Goal: Task Accomplishment & Management: Complete application form

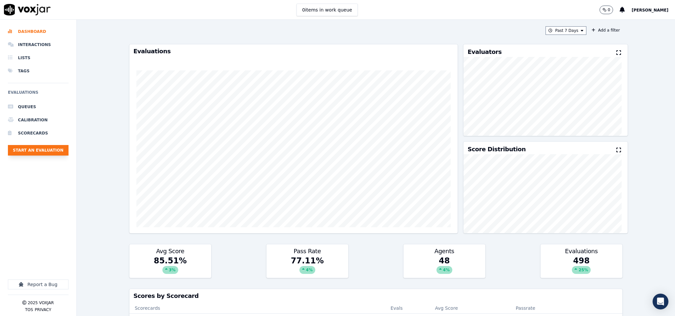
click at [54, 155] on button "Start an Evaluation" at bounding box center [38, 150] width 61 height 11
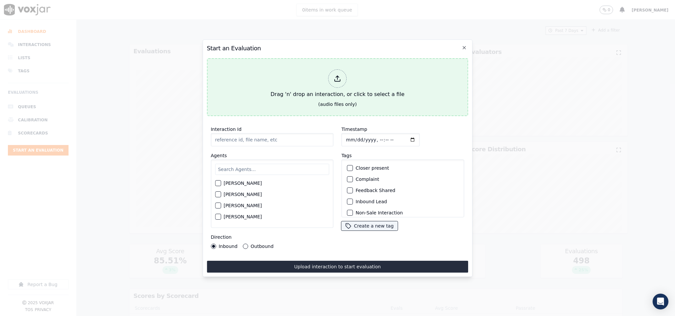
click at [337, 79] on div at bounding box center [337, 78] width 18 height 18
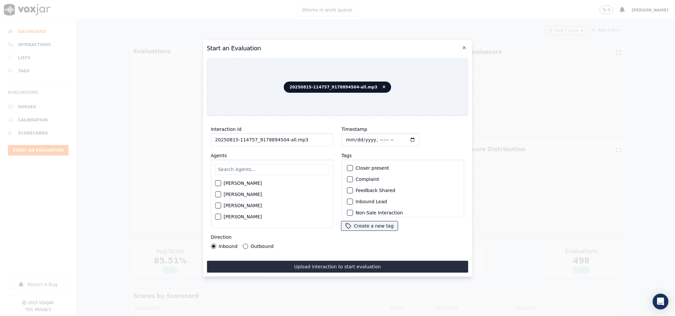
drag, startPoint x: 280, startPoint y: 138, endPoint x: 343, endPoint y: 140, distance: 63.6
click at [343, 140] on div "Interaction Id 20250815-114757_9178894504-all.mp3 Agents [PERSON_NAME] [PERSON_…" at bounding box center [337, 187] width 261 height 132
type input "20250815-114757_9178894504-C1"
click at [344, 135] on input "Timestamp" at bounding box center [380, 139] width 78 height 13
type input "[DATE]T21:08"
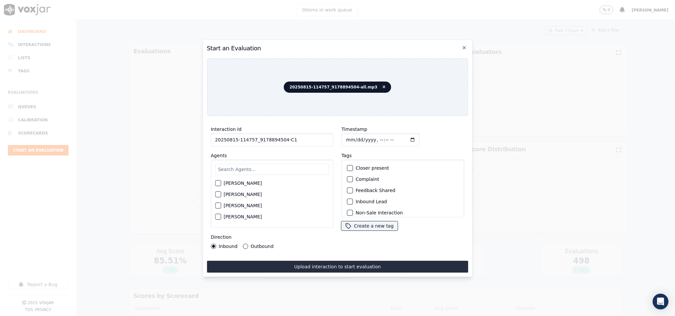
click at [347, 201] on div "button" at bounding box center [349, 202] width 5 height 5
click at [351, 192] on div "Renewal Lead (Inbound / Outbound)" at bounding box center [402, 197] width 117 height 11
click at [348, 196] on div "button" at bounding box center [349, 198] width 5 height 5
click at [347, 207] on div "button" at bounding box center [349, 209] width 5 height 5
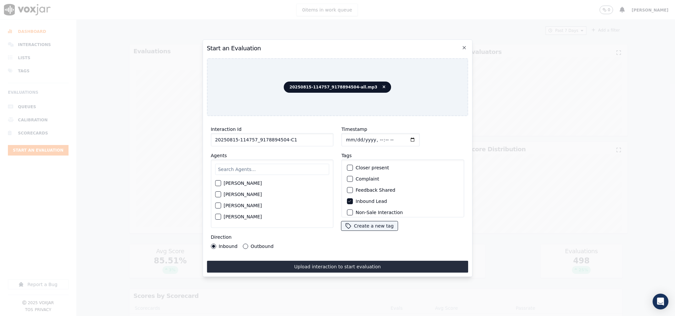
scroll to position [0, 0]
click at [348, 200] on icon "button" at bounding box center [350, 202] width 4 height 4
click at [243, 244] on button "Outbound" at bounding box center [245, 246] width 5 height 5
click at [241, 167] on input "text" at bounding box center [272, 169] width 114 height 11
type input "wal"
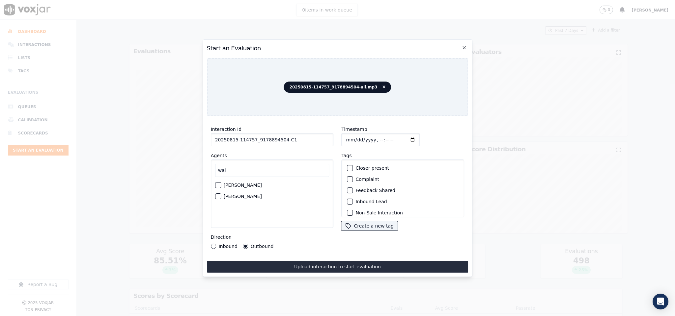
click at [218, 194] on div "button" at bounding box center [217, 196] width 5 height 5
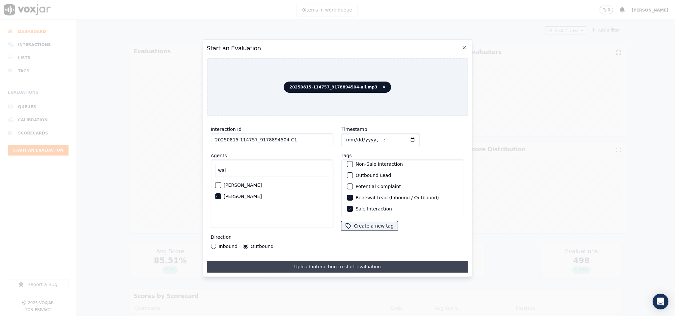
click at [332, 261] on button "Upload interaction to start evaluation" at bounding box center [337, 267] width 261 height 12
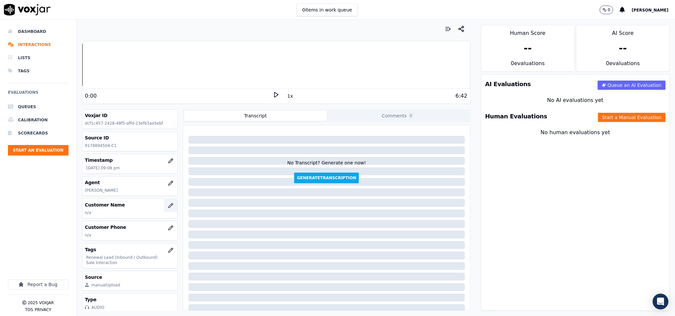
click at [168, 205] on icon "button" at bounding box center [170, 205] width 5 height 5
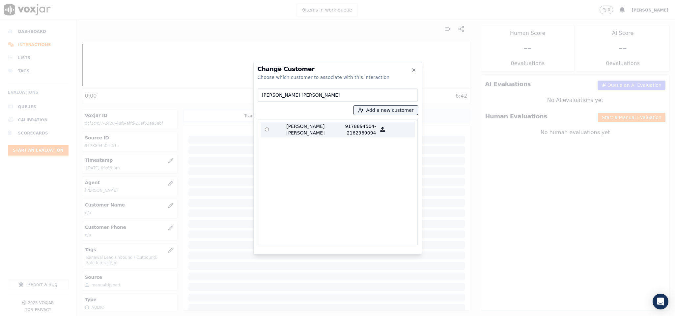
type input "[PERSON_NAME] [PERSON_NAME]"
click at [278, 129] on p "[PERSON_NAME] [PERSON_NAME]" at bounding box center [298, 129] width 51 height 13
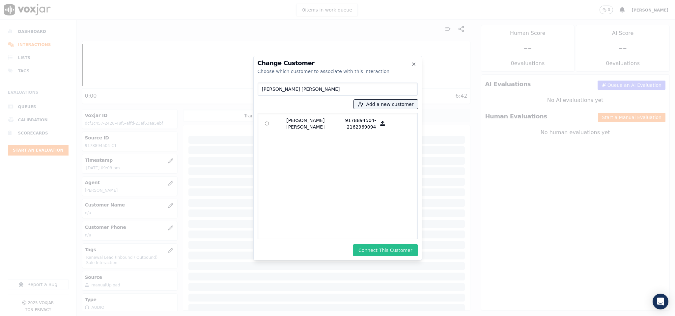
click at [379, 254] on button "Connect This Customer" at bounding box center [385, 251] width 64 height 12
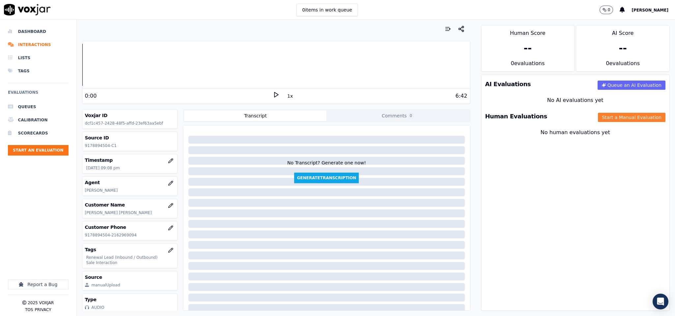
click at [606, 117] on button "Start a Manual Evaluation" at bounding box center [631, 117] width 67 height 9
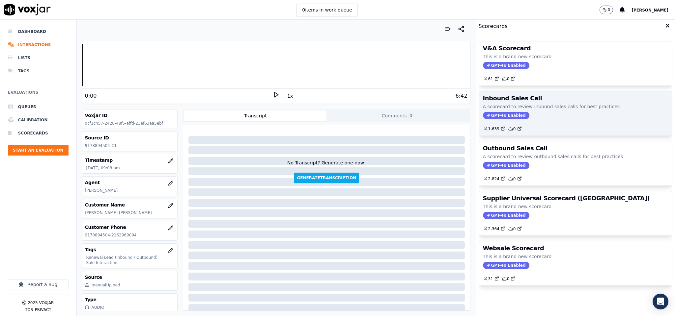
click at [496, 117] on span "GPT-4o Enabled" at bounding box center [506, 115] width 46 height 7
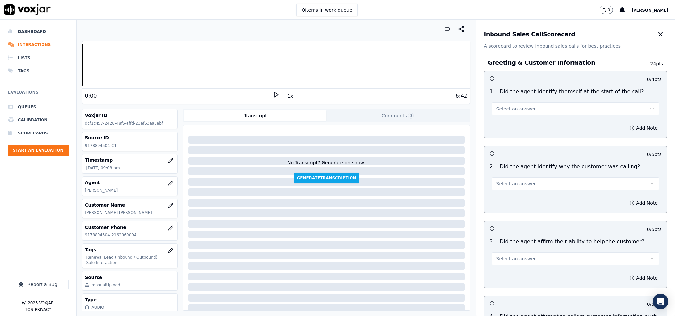
click at [510, 112] on span "Select an answer" at bounding box center [516, 109] width 40 height 7
click at [503, 129] on div "Yes" at bounding box center [559, 124] width 151 height 11
click at [510, 109] on button "Yes" at bounding box center [575, 108] width 167 height 13
click at [505, 128] on div "Yes" at bounding box center [559, 124] width 151 height 11
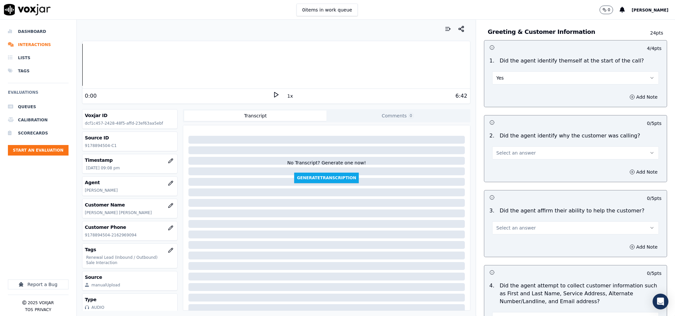
scroll to position [49, 0]
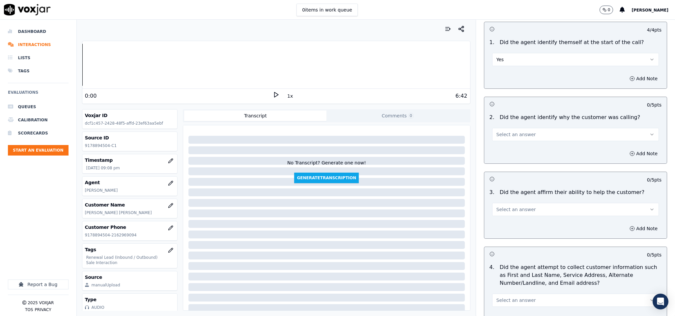
click at [517, 126] on div "Select an answer" at bounding box center [575, 131] width 177 height 20
click at [517, 134] on span "Select an answer" at bounding box center [516, 134] width 40 height 7
click at [509, 151] on div "Yes" at bounding box center [559, 150] width 151 height 11
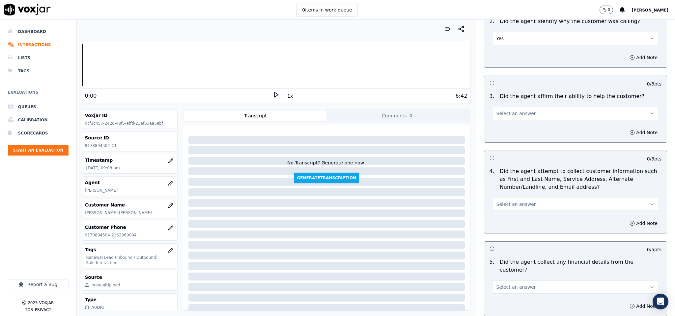
scroll to position [148, 0]
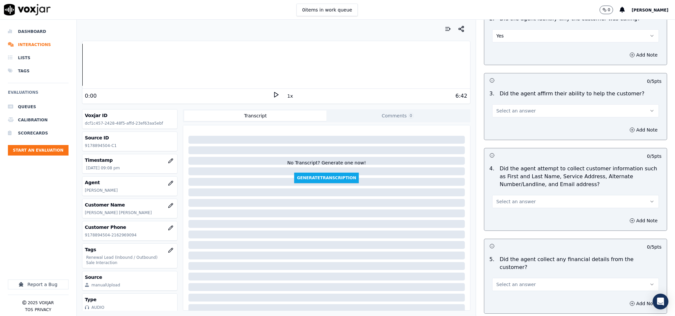
drag, startPoint x: 519, startPoint y: 109, endPoint x: 520, endPoint y: 115, distance: 6.3
click at [520, 111] on span "Select an answer" at bounding box center [516, 111] width 40 height 7
click at [516, 128] on div "Yes" at bounding box center [559, 126] width 151 height 11
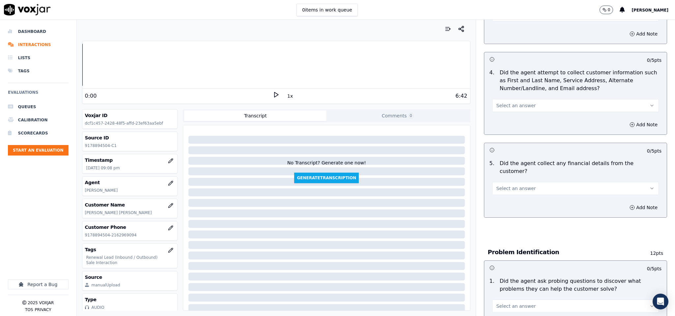
scroll to position [247, 0]
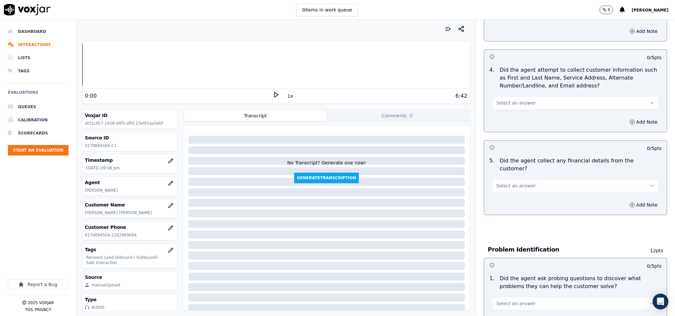
click at [528, 104] on button "Select an answer" at bounding box center [575, 102] width 167 height 13
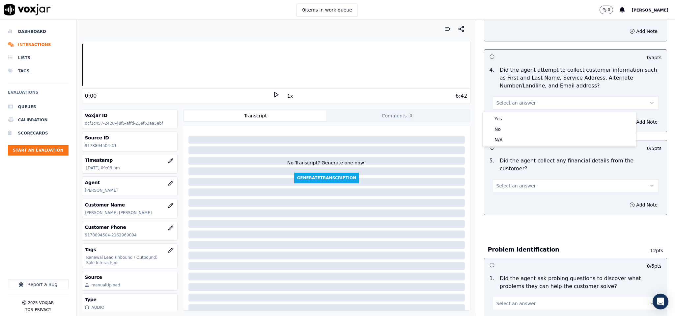
click at [527, 115] on div "Yes" at bounding box center [559, 119] width 151 height 11
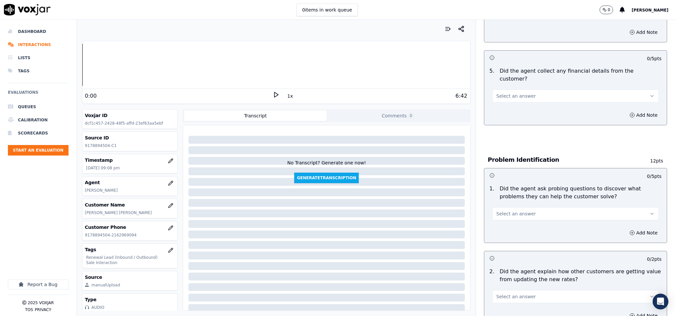
scroll to position [346, 0]
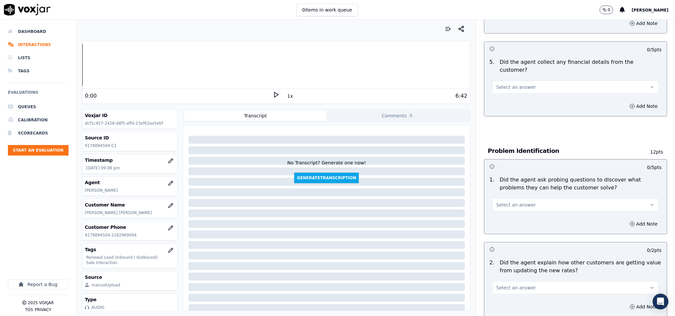
click at [522, 81] on button "Select an answer" at bounding box center [575, 87] width 167 height 13
click at [505, 108] on div "No" at bounding box center [559, 106] width 151 height 11
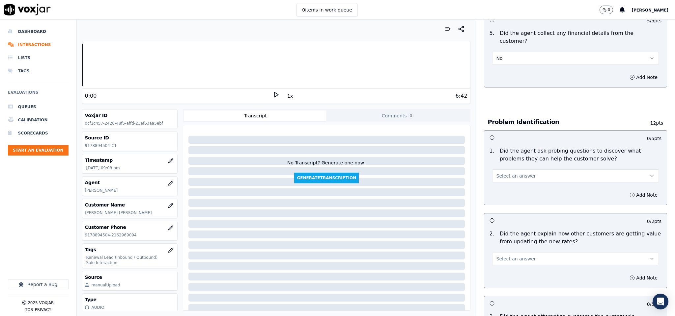
scroll to position [395, 0]
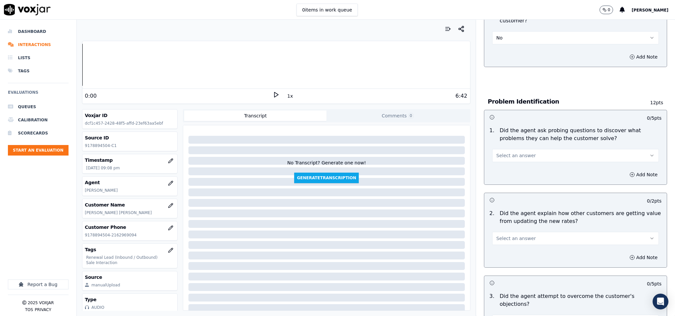
click at [520, 152] on span "Select an answer" at bounding box center [516, 155] width 40 height 7
click at [502, 165] on div "Yes" at bounding box center [559, 164] width 151 height 11
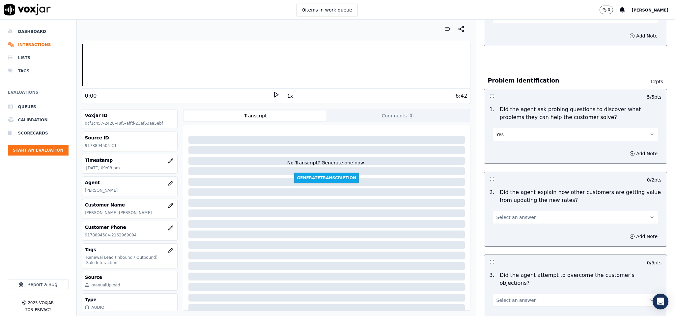
scroll to position [494, 0]
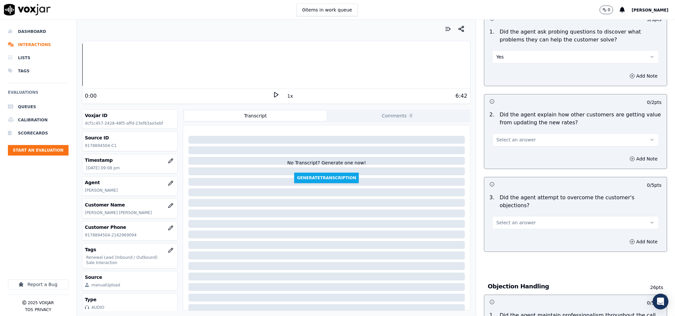
click at [519, 133] on button "Select an answer" at bounding box center [575, 139] width 167 height 13
click at [504, 168] on div "N/A" at bounding box center [559, 170] width 151 height 11
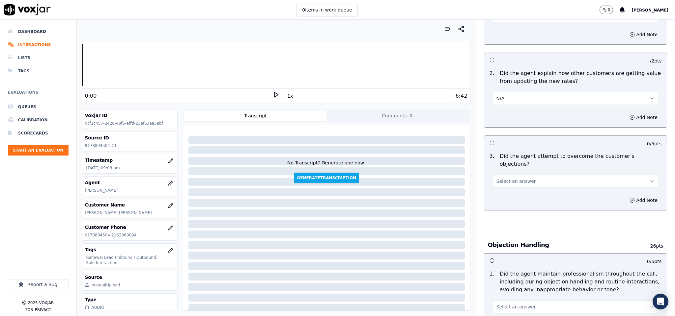
scroll to position [642, 0]
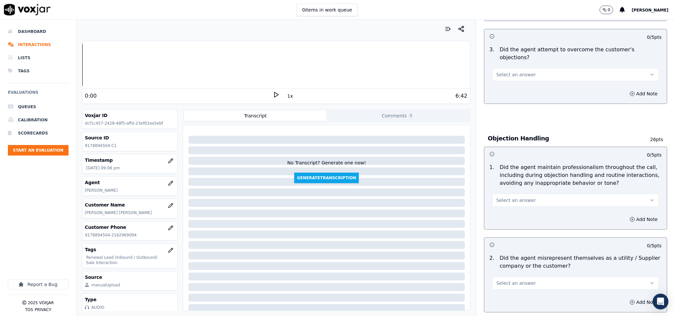
click at [518, 71] on span "Select an answer" at bounding box center [516, 74] width 40 height 7
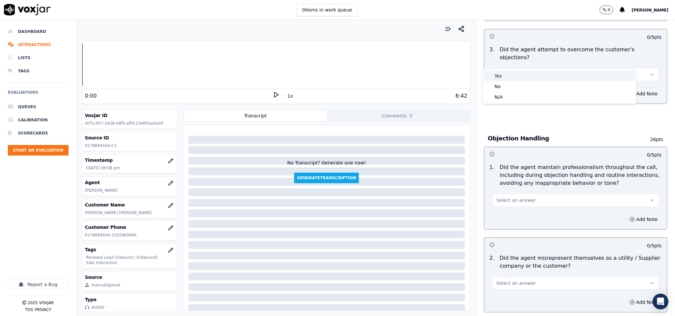
click at [502, 73] on div "Yes" at bounding box center [559, 76] width 151 height 11
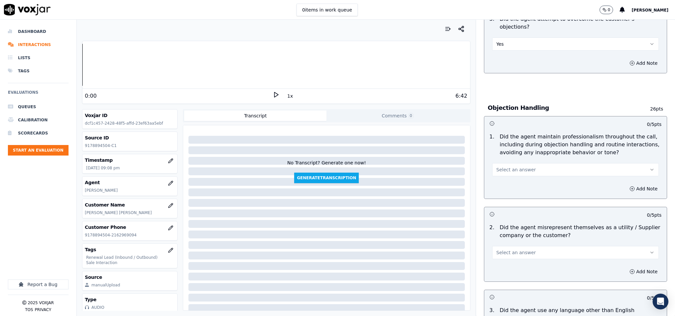
scroll to position [691, 0]
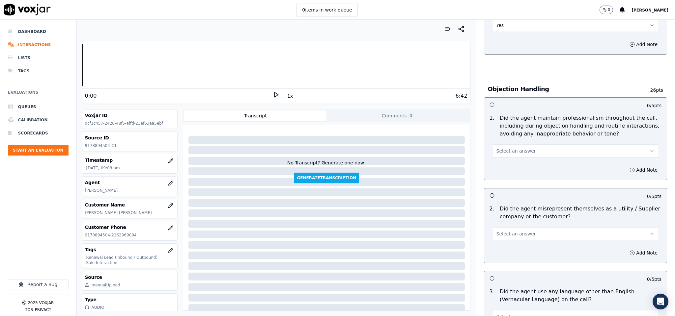
click at [514, 148] on span "Select an answer" at bounding box center [516, 151] width 40 height 7
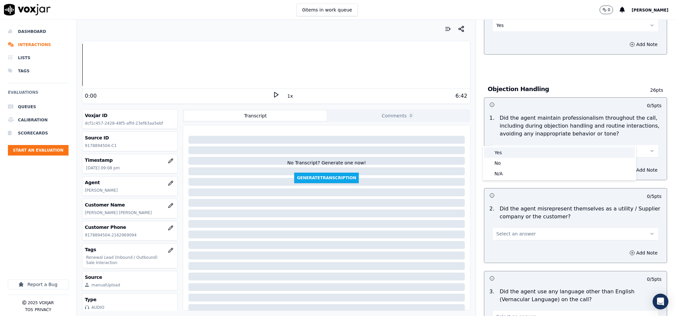
click at [511, 150] on div "Yes" at bounding box center [559, 152] width 151 height 11
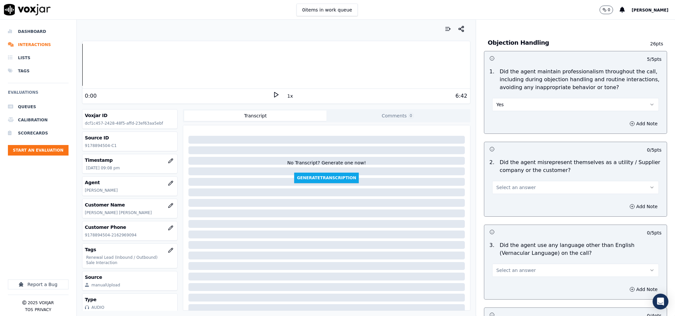
scroll to position [790, 0]
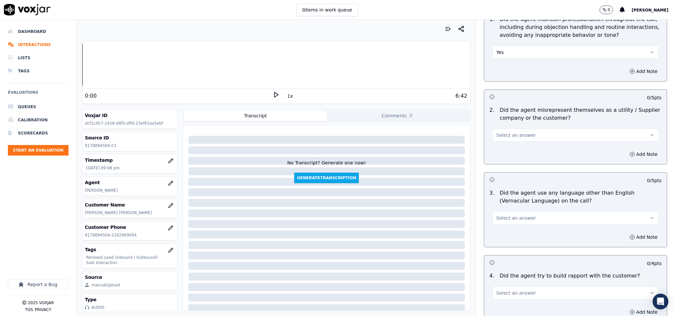
click at [519, 129] on button "Select an answer" at bounding box center [575, 135] width 167 height 13
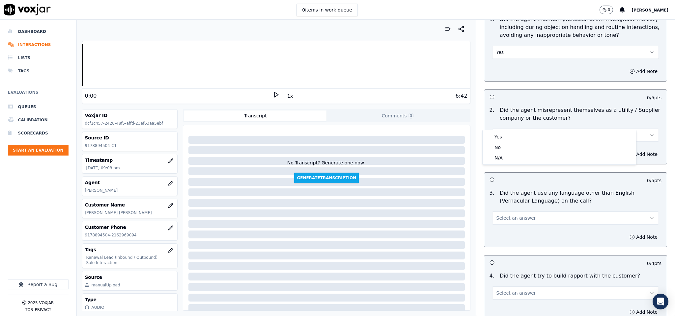
click at [513, 130] on div "Yes No N/A" at bounding box center [558, 147] width 153 height 34
click at [512, 135] on div "Yes" at bounding box center [559, 137] width 151 height 11
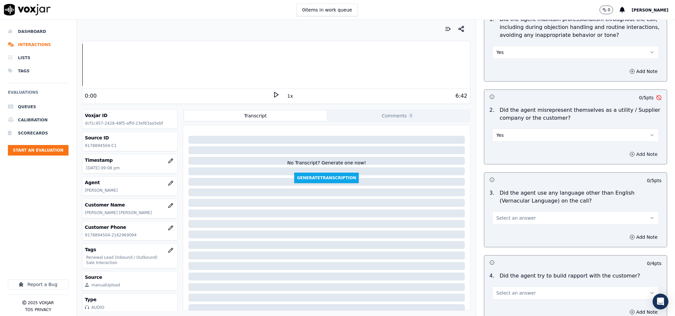
click at [628, 150] on button "Add Note" at bounding box center [643, 154] width 36 height 9
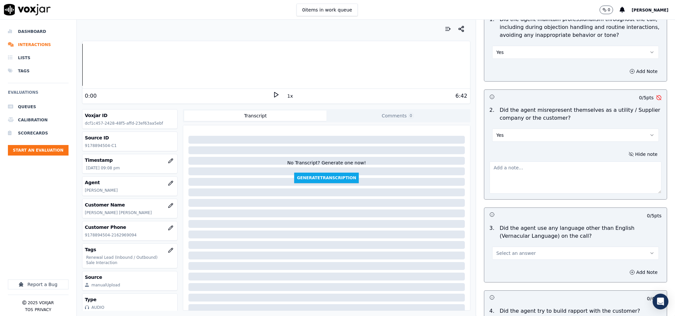
click at [581, 167] on textarea at bounding box center [575, 178] width 172 height 32
paste textarea "Call id - 20250815-120917_"
paste textarea "@16:34 [PERSON_NAME] - Currently the best possible rate that I can provide you …"
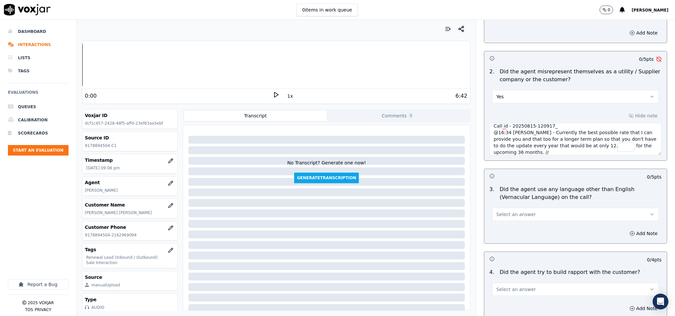
scroll to position [889, 0]
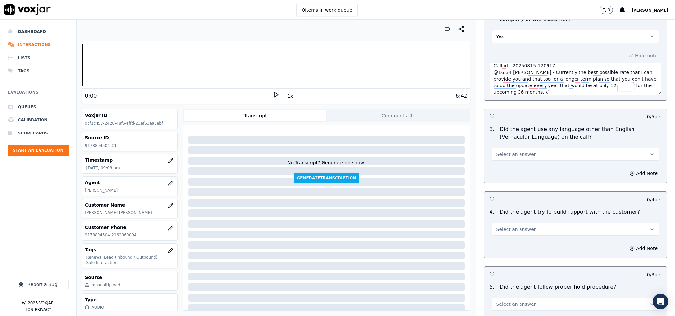
type textarea "Call id - 20250815-120917_ @16:34 [PERSON_NAME] - Currently the best possible r…"
click at [538, 148] on button "Select an answer" at bounding box center [575, 154] width 167 height 13
click at [510, 168] on div "No" at bounding box center [559, 167] width 151 height 11
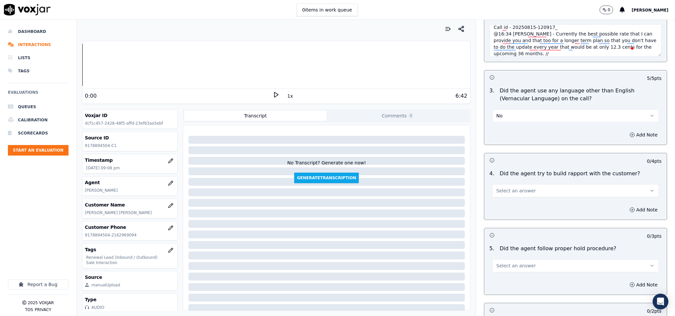
scroll to position [988, 0]
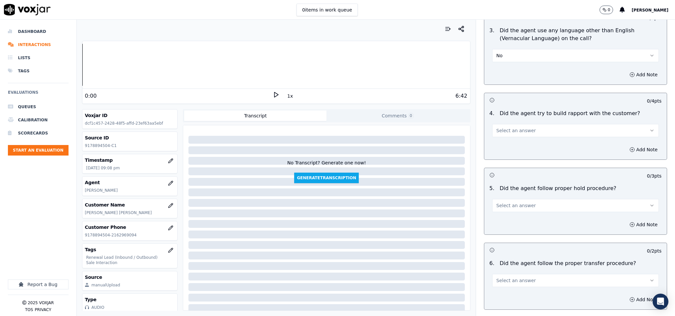
click at [537, 124] on button "Select an answer" at bounding box center [575, 130] width 167 height 13
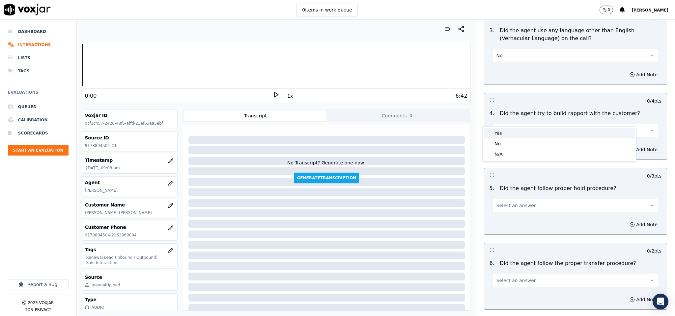
click at [512, 136] on div "Yes" at bounding box center [559, 133] width 151 height 11
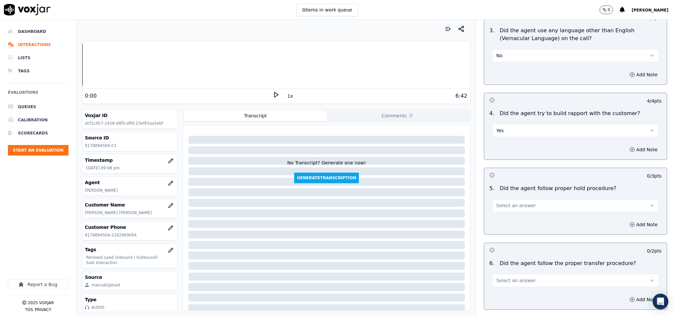
click at [519, 124] on button "Yes" at bounding box center [575, 130] width 167 height 13
click at [506, 153] on div "N/A" at bounding box center [559, 154] width 151 height 11
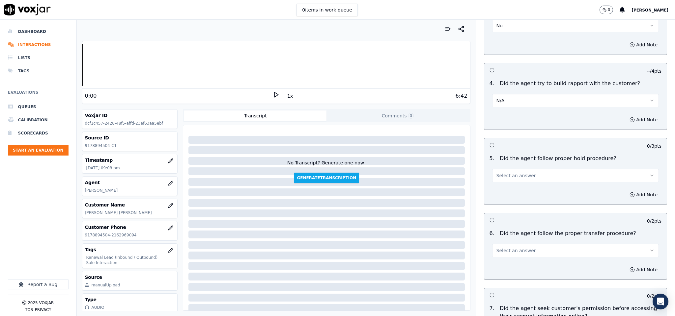
scroll to position [1037, 0]
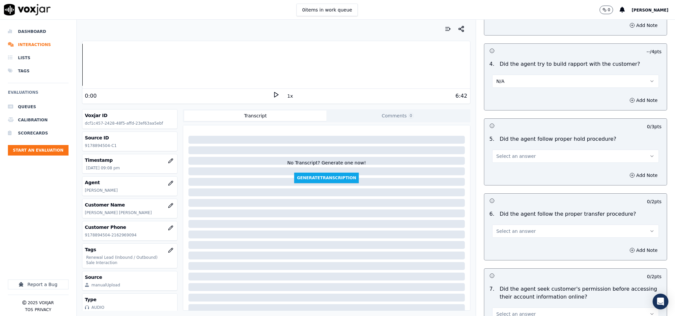
click at [533, 150] on button "Select an answer" at bounding box center [575, 156] width 167 height 13
click at [510, 161] on div "Yes" at bounding box center [559, 159] width 151 height 11
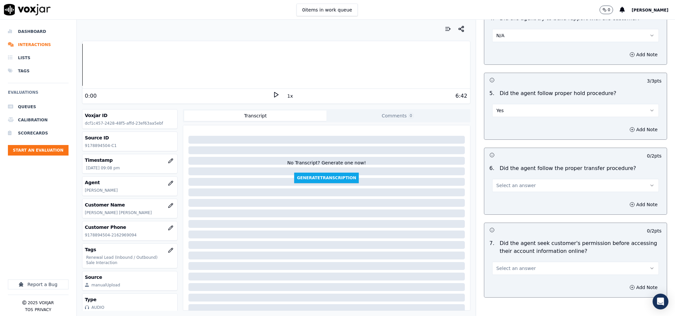
scroll to position [1136, 0]
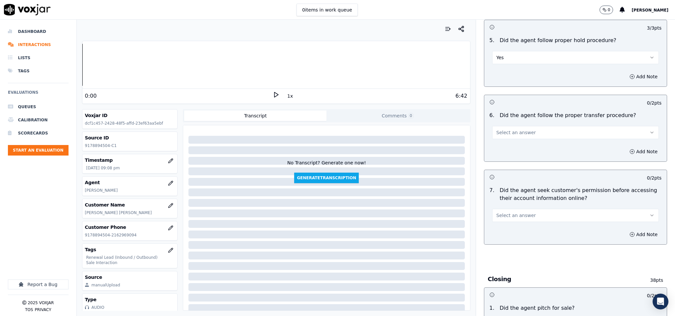
click at [516, 129] on span "Select an answer" at bounding box center [516, 132] width 40 height 7
click at [503, 133] on div "Yes" at bounding box center [559, 136] width 151 height 11
click at [528, 209] on button "Select an answer" at bounding box center [575, 215] width 167 height 13
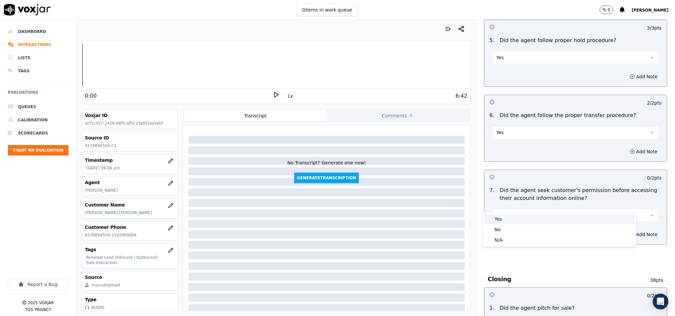
click at [509, 218] on div "Yes" at bounding box center [559, 219] width 151 height 11
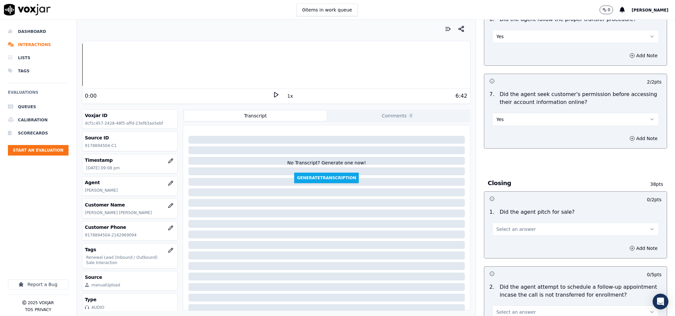
scroll to position [1235, 0]
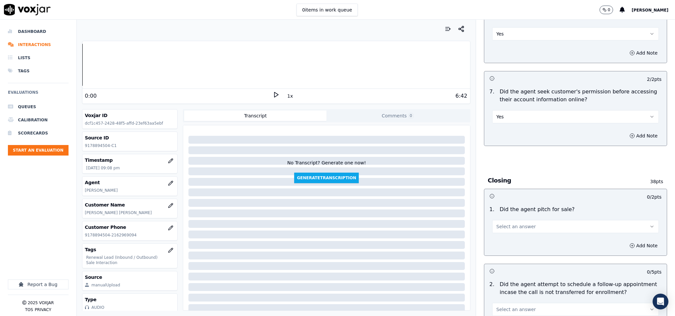
click at [516, 110] on button "Yes" at bounding box center [575, 116] width 167 height 13
click at [501, 129] on div "No" at bounding box center [559, 131] width 151 height 11
click at [625, 131] on button "Add Note" at bounding box center [643, 135] width 36 height 9
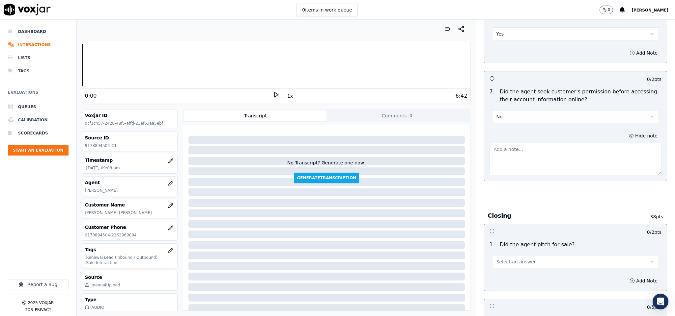
click at [554, 160] on textarea at bounding box center [575, 159] width 172 height 32
paste textarea "@4:13 [PERSON_NAME] - I can see with your last month bill the company had notif…"
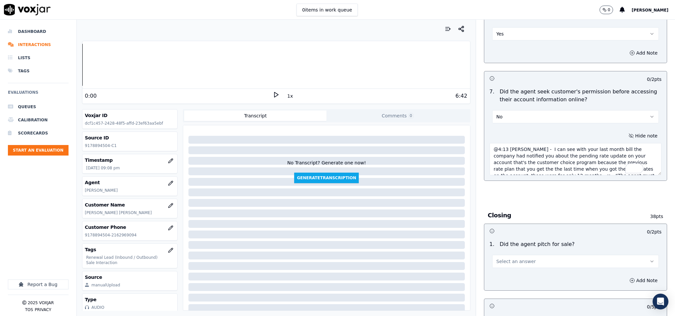
scroll to position [0, 0]
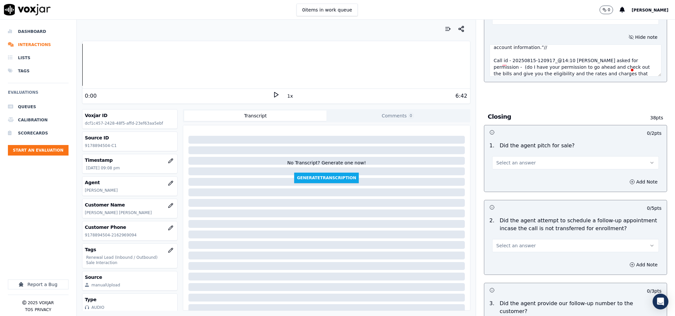
type textarea "@4:13 [PERSON_NAME] - I can see with your last month bill the company had notif…"
click at [524, 156] on button "Select an answer" at bounding box center [575, 162] width 167 height 13
click at [511, 167] on div "Yes" at bounding box center [559, 167] width 151 height 11
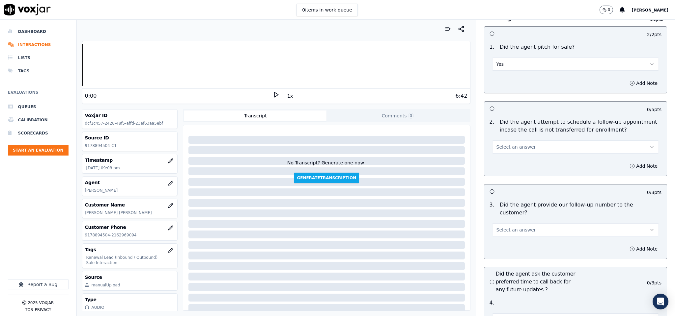
click at [510, 144] on span "Select an answer" at bounding box center [516, 147] width 40 height 7
click at [498, 171] on div "N/A" at bounding box center [559, 172] width 151 height 11
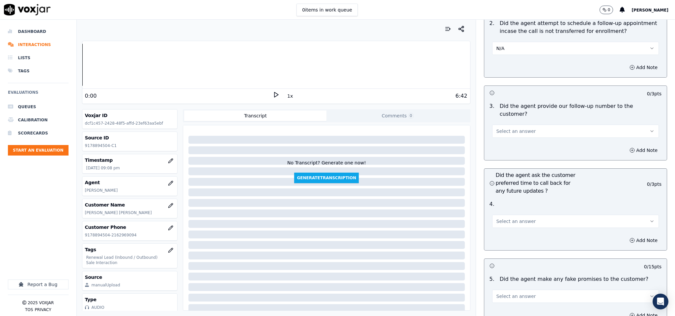
click at [511, 125] on button "Select an answer" at bounding box center [575, 131] width 167 height 13
click at [506, 133] on div "Yes" at bounding box center [559, 128] width 151 height 11
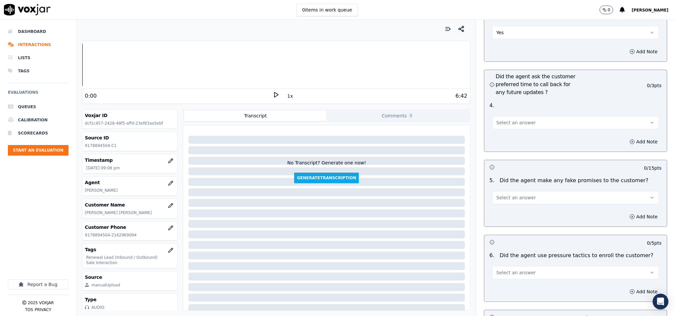
click at [512, 120] on span "Select an answer" at bounding box center [516, 123] width 40 height 7
click at [505, 144] on div "N/A" at bounding box center [559, 141] width 151 height 11
click at [533, 191] on button "Select an answer" at bounding box center [575, 197] width 167 height 13
click at [514, 201] on div "No" at bounding box center [559, 205] width 151 height 11
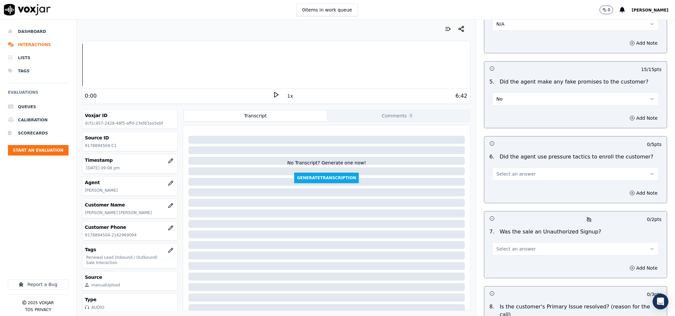
click at [521, 168] on button "Select an answer" at bounding box center [575, 174] width 167 height 13
click at [513, 177] on div "No" at bounding box center [559, 182] width 151 height 11
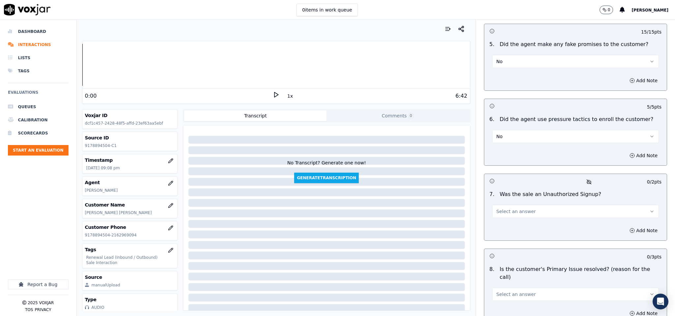
scroll to position [1810, 0]
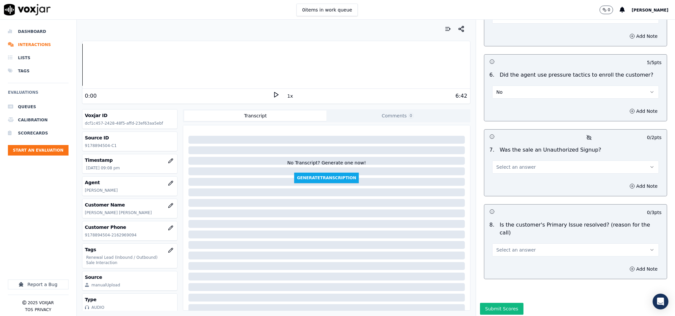
click at [525, 161] on button "Select an answer" at bounding box center [575, 167] width 167 height 13
click at [511, 166] on div "Yes" at bounding box center [559, 165] width 151 height 11
click at [517, 161] on button "Yes" at bounding box center [575, 167] width 167 height 13
click at [510, 174] on div "No" at bounding box center [559, 175] width 151 height 11
click at [518, 247] on span "Select an answer" at bounding box center [516, 250] width 40 height 7
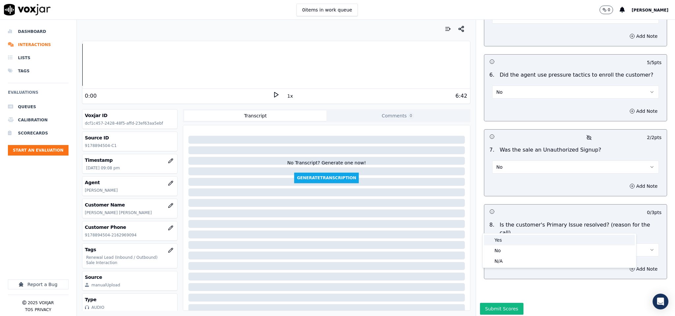
click at [512, 239] on div "Yes" at bounding box center [559, 240] width 151 height 11
click at [490, 303] on button "Submit Scores" at bounding box center [502, 309] width 44 height 12
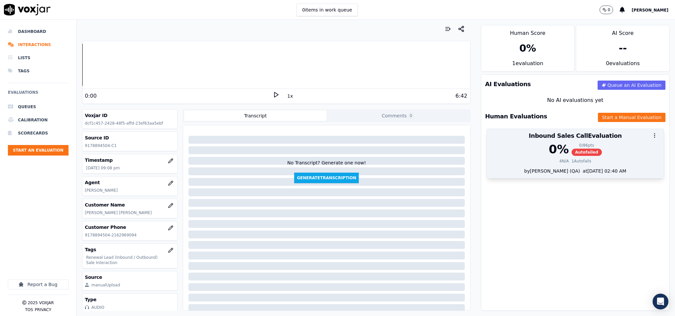
click at [557, 138] on div at bounding box center [575, 135] width 177 height 13
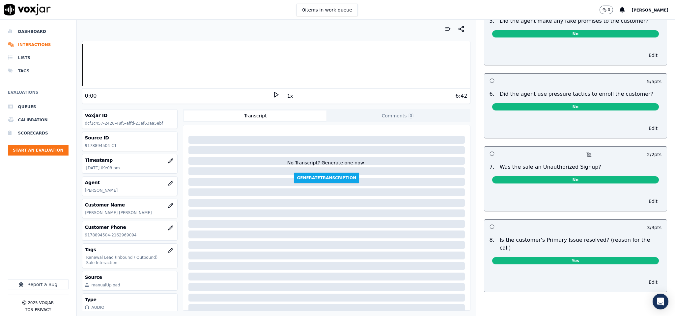
scroll to position [598, 0]
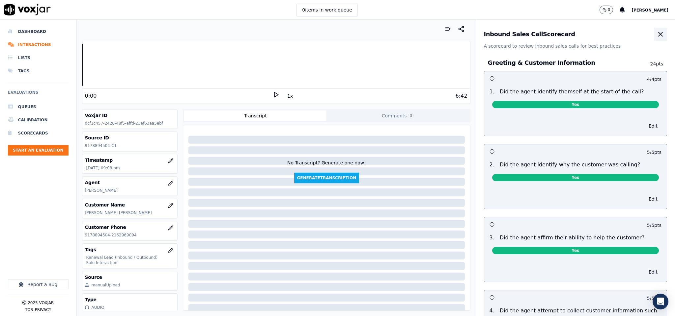
click at [654, 33] on button "button" at bounding box center [660, 34] width 13 height 13
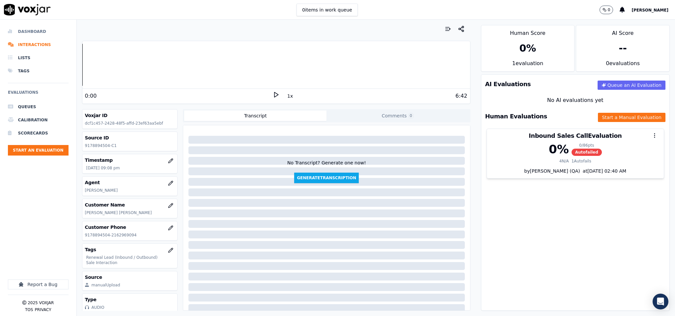
click at [21, 33] on li "Dashboard" at bounding box center [38, 31] width 61 height 13
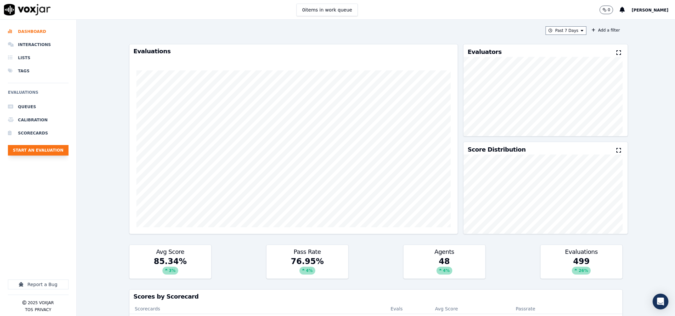
click at [64, 149] on button "Start an Evaluation" at bounding box center [38, 150] width 61 height 11
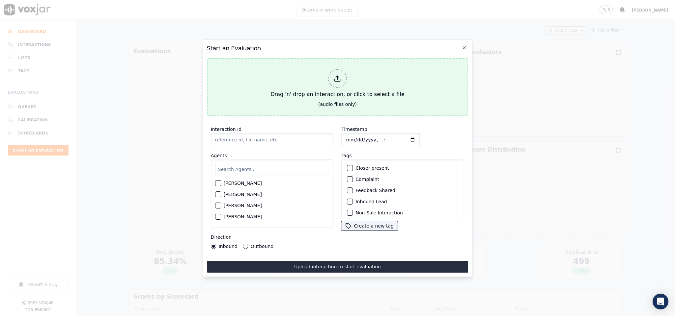
click at [341, 75] on div at bounding box center [337, 78] width 18 height 18
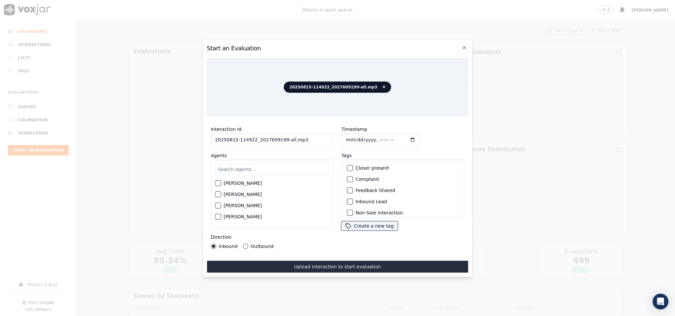
drag, startPoint x: 281, startPoint y: 138, endPoint x: 316, endPoint y: 141, distance: 35.7
click at [316, 141] on input "20250815-114922_2027609199-all.mp3" at bounding box center [272, 139] width 123 height 13
type input "20250815-114922_2027609199-C1"
click at [344, 136] on input "Timestamp" at bounding box center [380, 139] width 78 height 13
type input "[DATE]T21:37"
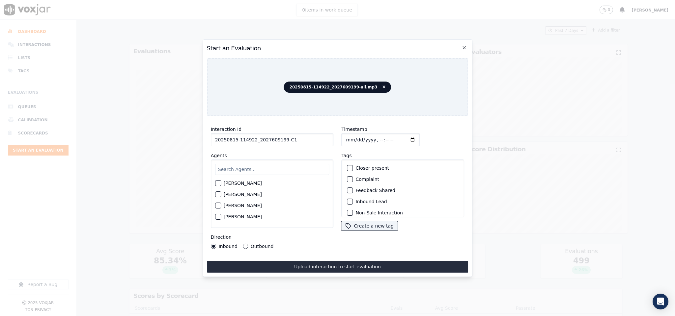
click at [243, 244] on button "Outbound" at bounding box center [245, 246] width 5 height 5
click at [347, 173] on div "button" at bounding box center [349, 175] width 5 height 5
click at [348, 207] on div "button" at bounding box center [349, 209] width 5 height 5
click at [274, 164] on input "text" at bounding box center [272, 169] width 114 height 11
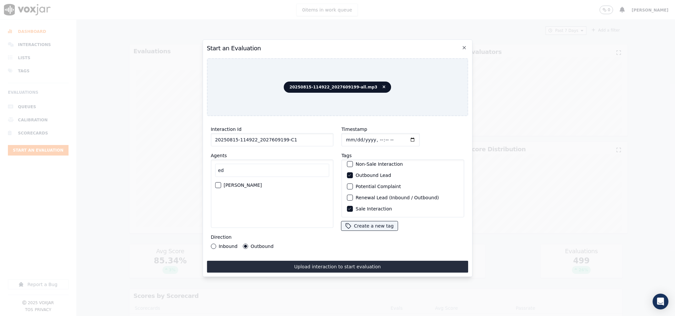
type input "ed"
click at [217, 183] on div "button" at bounding box center [217, 185] width 5 height 5
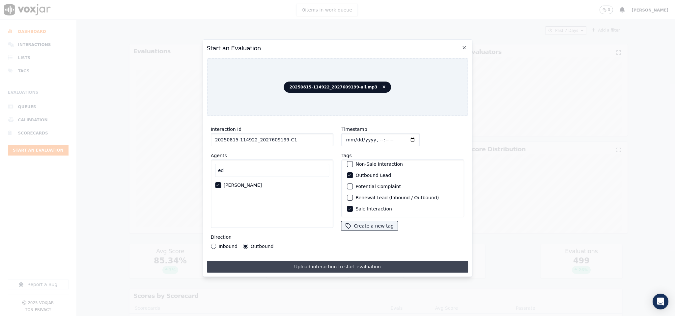
click at [341, 262] on button "Upload interaction to start evaluation" at bounding box center [337, 267] width 261 height 12
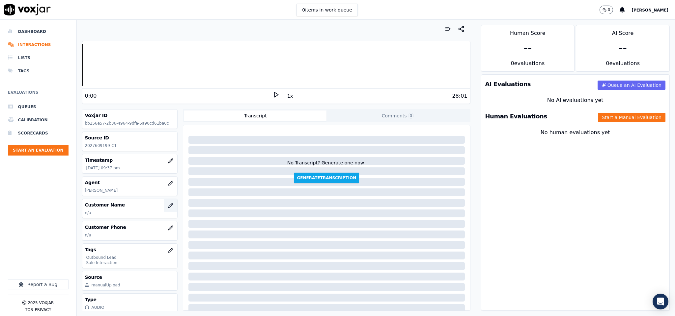
click at [168, 208] on icon "button" at bounding box center [170, 205] width 5 height 5
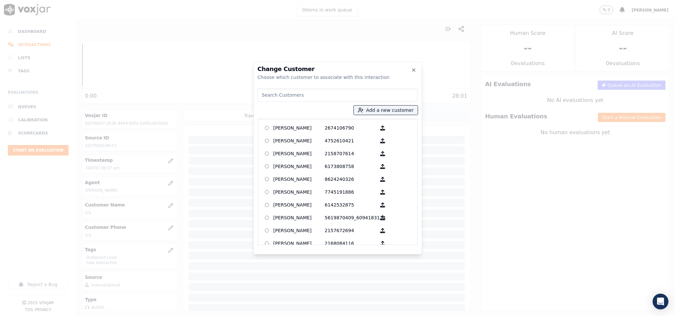
type input "[PERSON_NAME]"
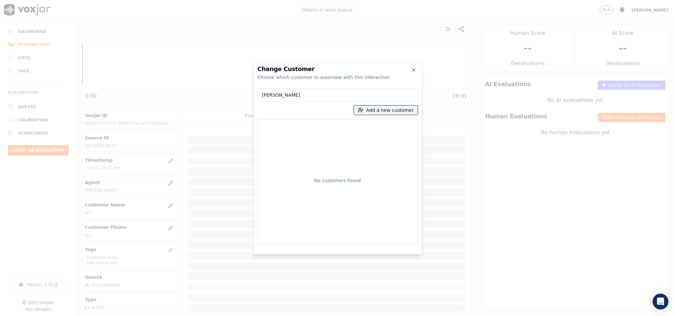
drag, startPoint x: 255, startPoint y: 103, endPoint x: 229, endPoint y: 107, distance: 26.3
click at [229, 316] on div "Change Customer Choose which customer to associate with this interaction [PERSO…" at bounding box center [337, 316] width 675 height 0
click at [376, 109] on button "Add a new customer" at bounding box center [386, 110] width 64 height 9
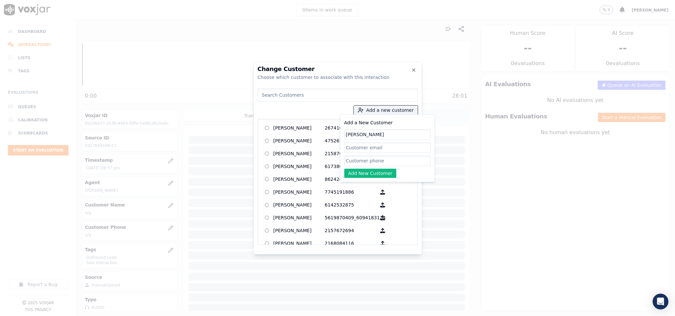
type input "[PERSON_NAME]"
drag, startPoint x: 354, startPoint y: 161, endPoint x: 362, endPoint y: 169, distance: 11.2
click at [354, 161] on input "Add a New Customer" at bounding box center [387, 161] width 86 height 11
paste input "2027609199"
type input "2027609199"
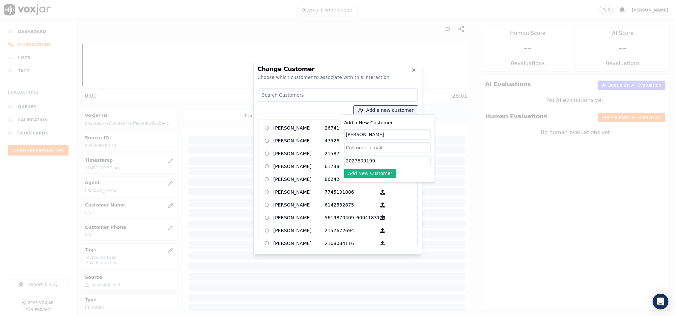
click at [365, 179] on div "Add a New Customer [PERSON_NAME] 2027609199 Add New Customer" at bounding box center [387, 149] width 95 height 68
click at [359, 176] on button "Add New Customer" at bounding box center [370, 173] width 52 height 9
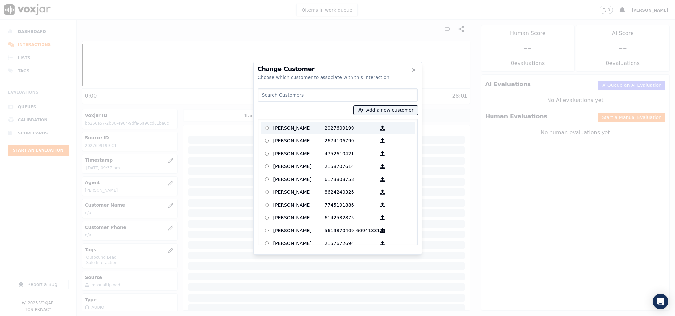
click at [294, 129] on p "[PERSON_NAME]" at bounding box center [298, 128] width 51 height 10
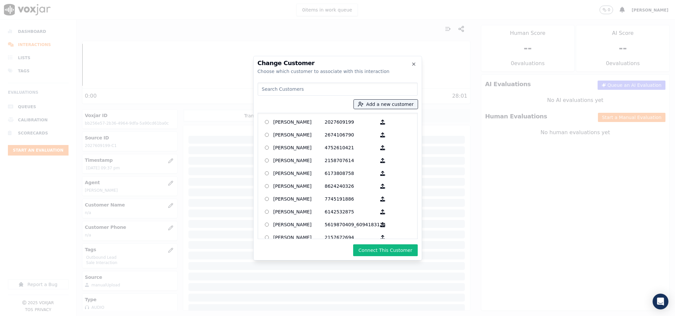
click at [393, 252] on button "Connect This Customer" at bounding box center [385, 251] width 64 height 12
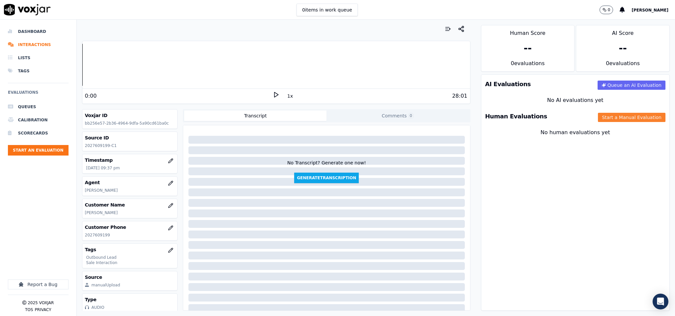
click at [598, 121] on button "Start a Manual Evaluation" at bounding box center [631, 117] width 67 height 9
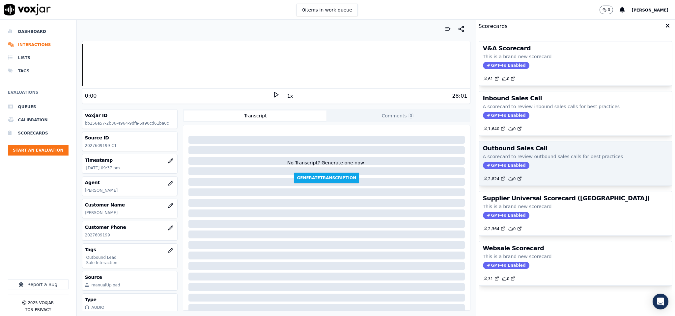
click at [492, 166] on span "GPT-4o Enabled" at bounding box center [506, 165] width 46 height 7
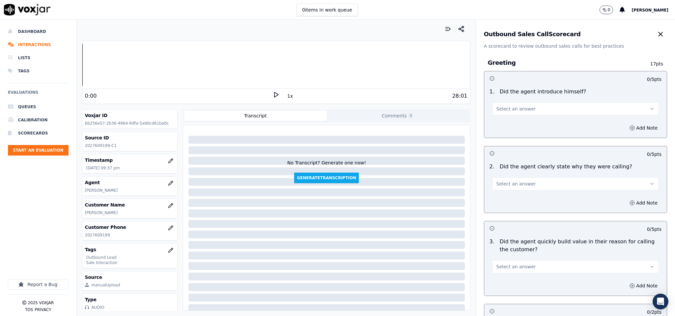
click at [496, 109] on span "Select an answer" at bounding box center [516, 109] width 40 height 7
click at [488, 129] on div "No" at bounding box center [559, 134] width 151 height 11
click at [511, 116] on div "1 . Did the agent introduce himself? No" at bounding box center [575, 101] width 183 height 33
click at [515, 109] on button "No" at bounding box center [575, 108] width 167 height 13
click at [510, 127] on div "Yes" at bounding box center [559, 124] width 151 height 11
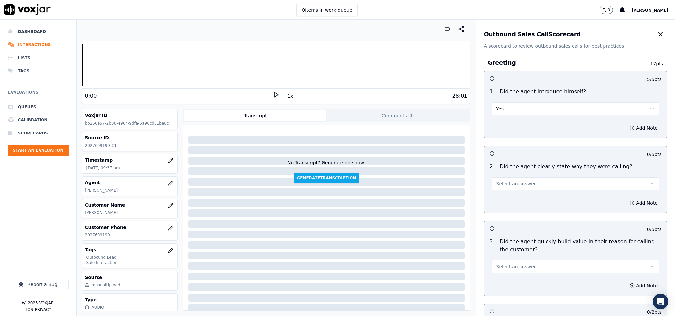
click at [517, 191] on button "Select an answer" at bounding box center [575, 183] width 167 height 13
click at [514, 200] on div "Yes" at bounding box center [559, 199] width 151 height 11
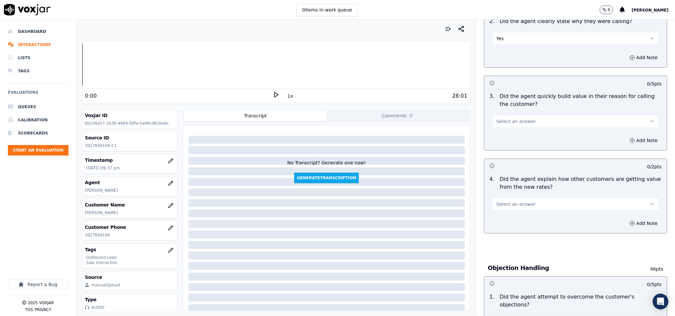
scroll to position [148, 0]
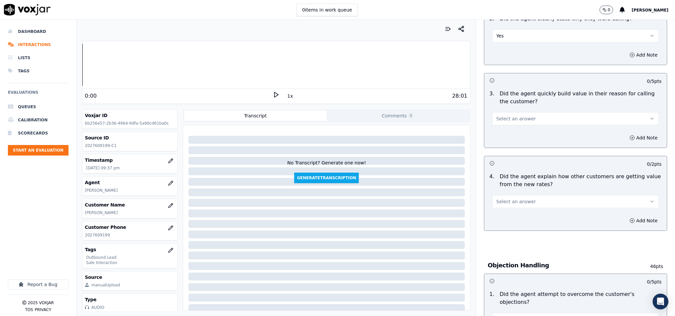
drag, startPoint x: 524, startPoint y: 114, endPoint x: 522, endPoint y: 124, distance: 10.4
click at [524, 118] on button "Select an answer" at bounding box center [575, 118] width 167 height 13
click at [520, 133] on div "Yes" at bounding box center [559, 134] width 151 height 11
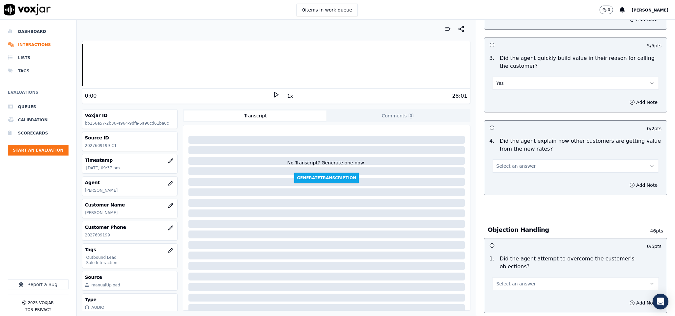
scroll to position [198, 0]
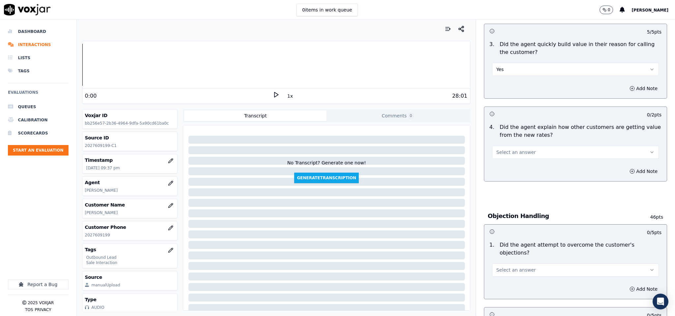
click at [511, 149] on button "Select an answer" at bounding box center [575, 152] width 167 height 13
click at [504, 168] on div "Yes" at bounding box center [559, 168] width 151 height 11
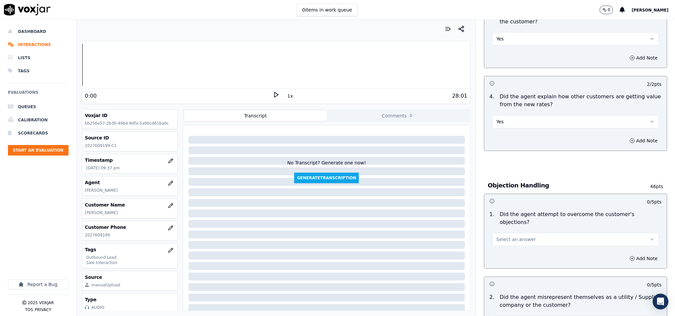
scroll to position [247, 0]
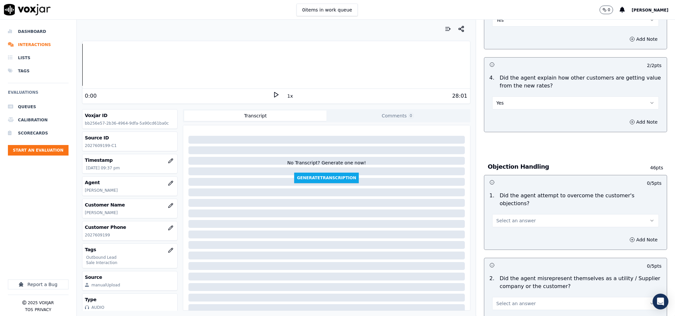
click at [522, 214] on button "Select an answer" at bounding box center [575, 220] width 167 height 13
click at [508, 229] on div "Yes" at bounding box center [559, 229] width 151 height 11
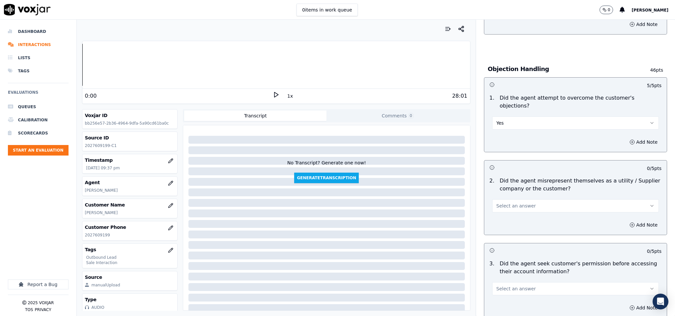
scroll to position [346, 0]
click at [519, 202] on span "Select an answer" at bounding box center [516, 205] width 40 height 7
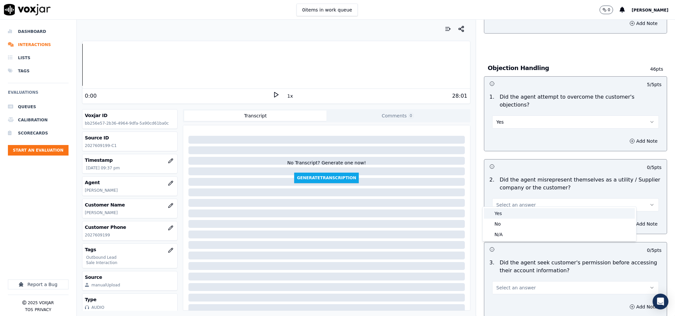
click at [502, 215] on div "Yes" at bounding box center [559, 213] width 151 height 11
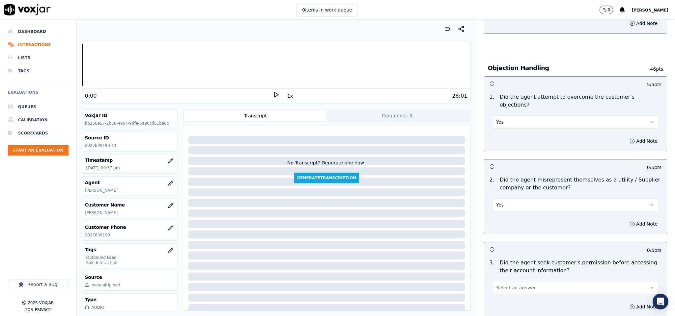
click at [510, 199] on button "Yes" at bounding box center [575, 205] width 167 height 13
click at [503, 224] on div "No" at bounding box center [559, 224] width 151 height 11
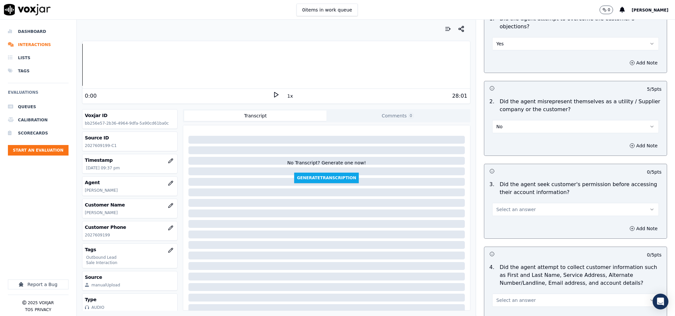
scroll to position [444, 0]
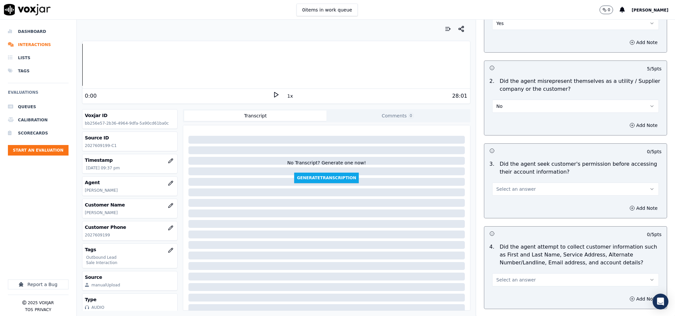
click at [516, 186] on span "Select an answer" at bounding box center [516, 189] width 40 height 7
click at [510, 200] on div "Yes" at bounding box center [559, 198] width 151 height 11
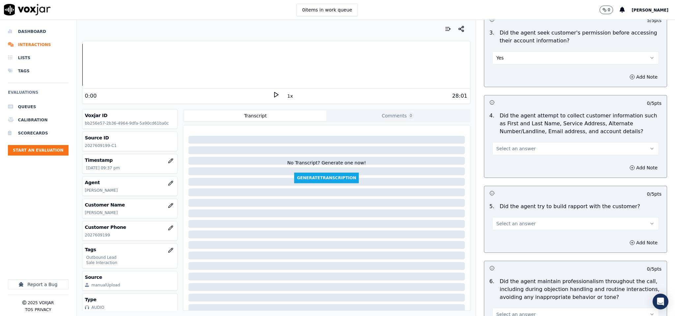
scroll to position [593, 0]
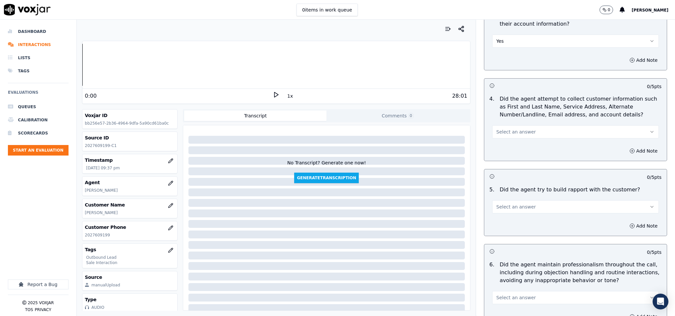
click at [505, 129] on span "Select an answer" at bounding box center [516, 132] width 40 height 7
click at [506, 160] on div "N/A" at bounding box center [559, 162] width 151 height 11
click at [519, 125] on button "N/A" at bounding box center [575, 131] width 167 height 13
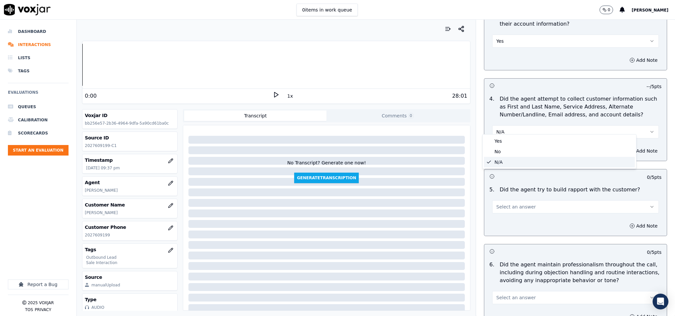
click at [501, 164] on div "N/A" at bounding box center [559, 162] width 151 height 11
click at [516, 204] on span "Select an answer" at bounding box center [516, 207] width 40 height 7
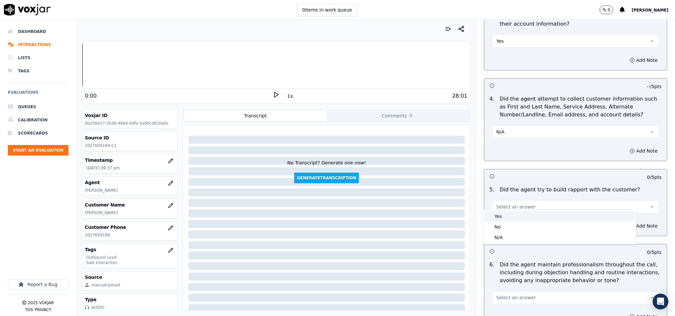
click at [505, 212] on div "Yes" at bounding box center [559, 216] width 151 height 11
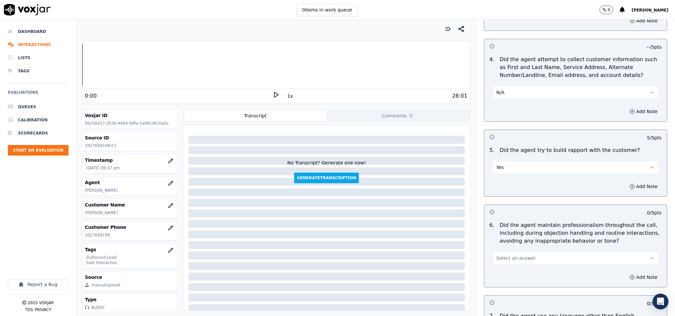
scroll to position [691, 0]
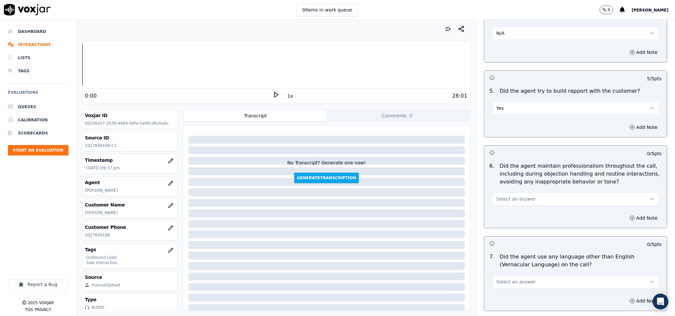
click at [509, 196] on span "Select an answer" at bounding box center [516, 199] width 40 height 7
click at [506, 219] on div "No" at bounding box center [559, 219] width 151 height 11
click at [508, 195] on button "No" at bounding box center [575, 199] width 167 height 13
click at [507, 206] on div "Yes" at bounding box center [559, 208] width 151 height 11
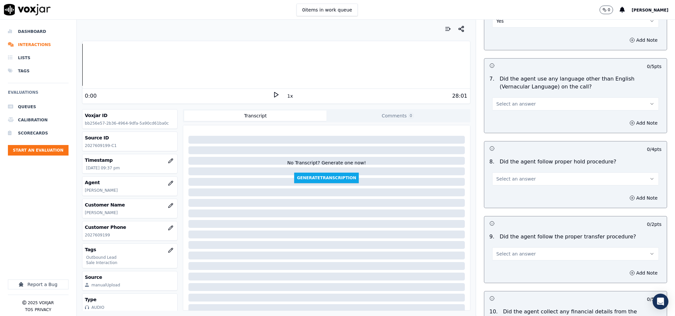
scroll to position [889, 0]
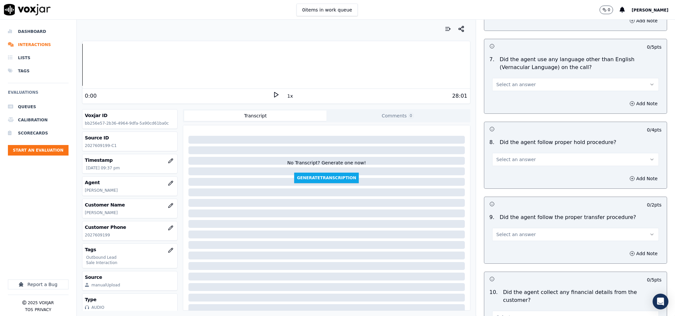
click at [521, 83] on button "Select an answer" at bounding box center [575, 84] width 167 height 13
click at [507, 104] on div "No" at bounding box center [559, 105] width 151 height 11
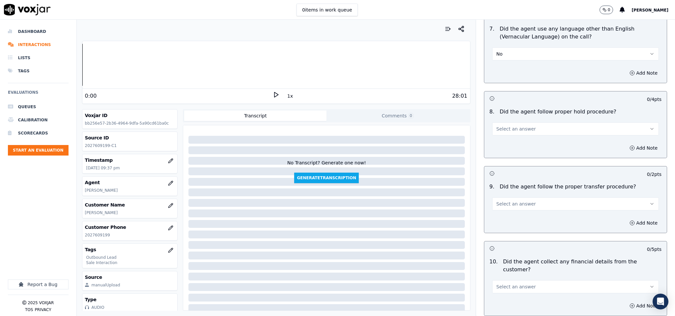
scroll to position [938, 0]
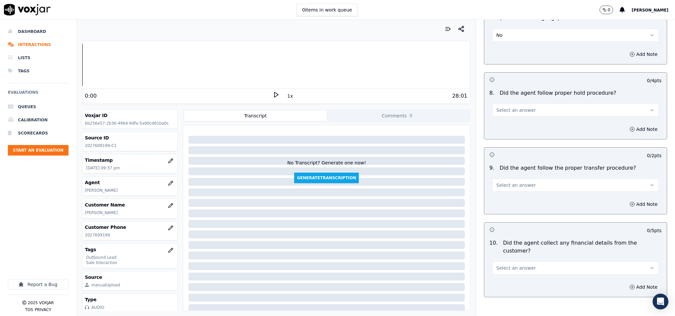
click at [523, 106] on button "Select an answer" at bounding box center [575, 110] width 167 height 13
click at [516, 124] on div "Yes" at bounding box center [559, 120] width 151 height 11
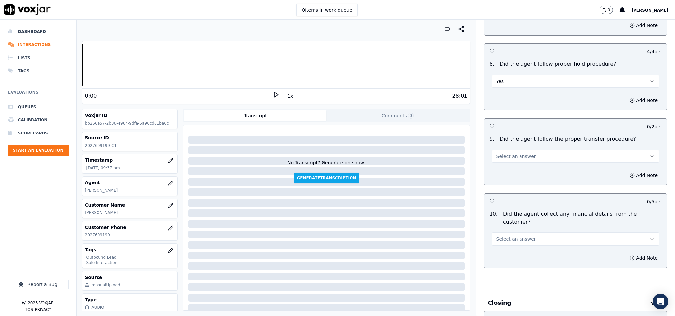
scroll to position [988, 0]
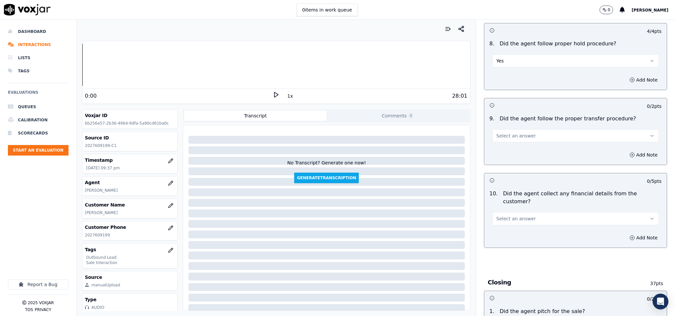
click at [512, 133] on span "Select an answer" at bounding box center [516, 136] width 40 height 7
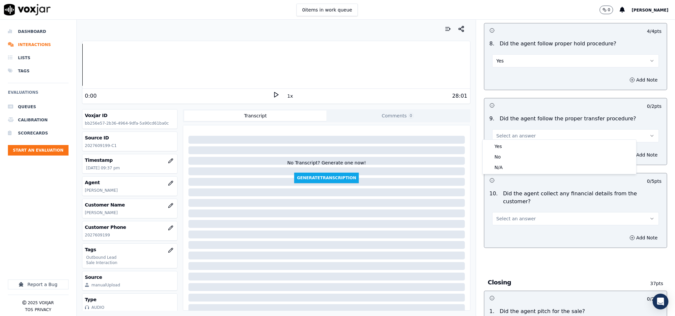
click at [504, 145] on div "Yes" at bounding box center [559, 146] width 151 height 11
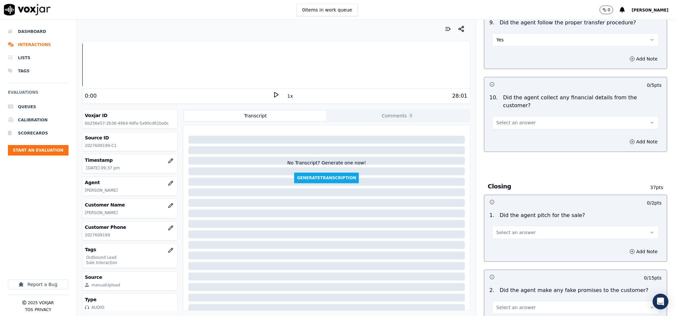
scroll to position [1086, 0]
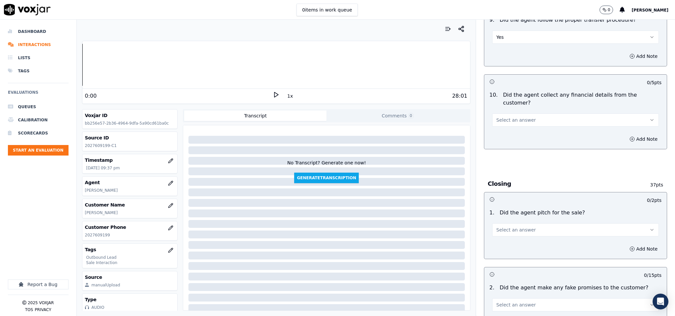
click at [521, 114] on button "Select an answer" at bounding box center [575, 120] width 167 height 13
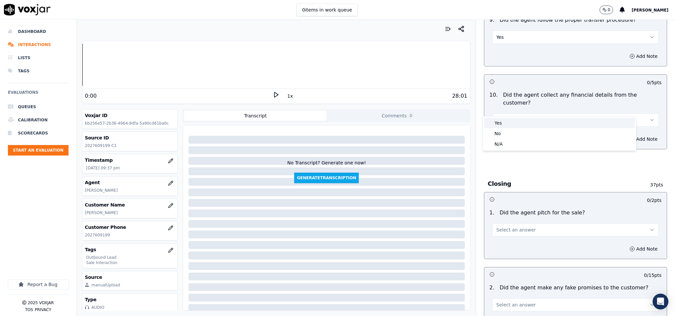
click at [502, 134] on div "No" at bounding box center [559, 133] width 151 height 11
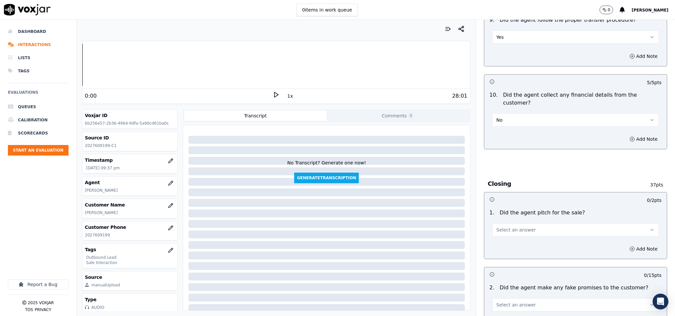
click at [519, 227] on span "Select an answer" at bounding box center [516, 230] width 40 height 7
click at [512, 236] on div "Yes" at bounding box center [559, 233] width 151 height 11
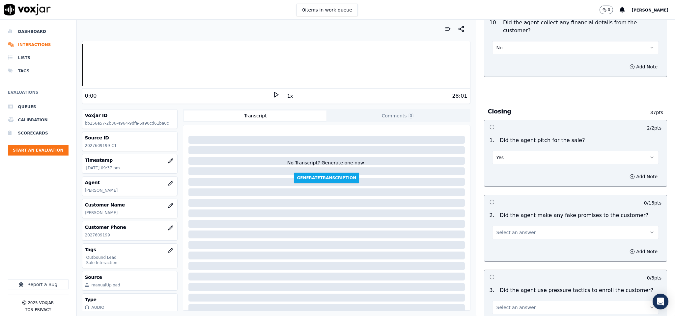
scroll to position [1235, 0]
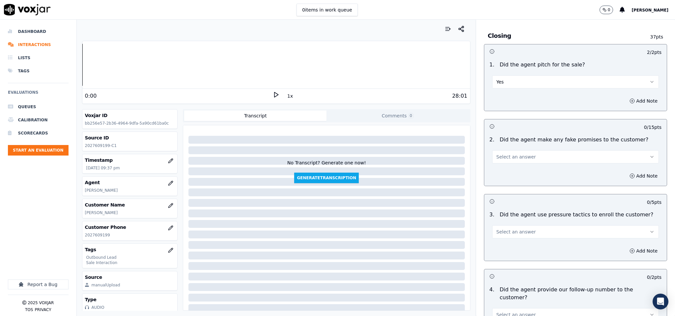
click at [519, 154] on span "Select an answer" at bounding box center [516, 157] width 40 height 7
click at [498, 173] on div "No" at bounding box center [559, 171] width 151 height 11
click at [519, 229] on span "Select an answer" at bounding box center [516, 232] width 40 height 7
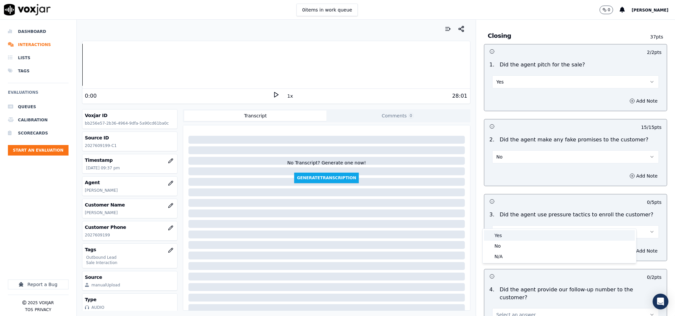
click at [513, 234] on div "Yes" at bounding box center [559, 235] width 151 height 11
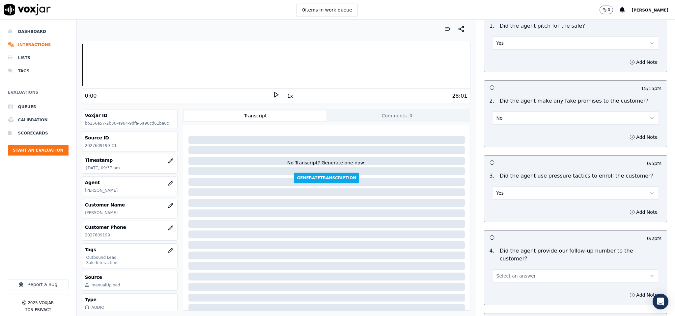
scroll to position [1333, 0]
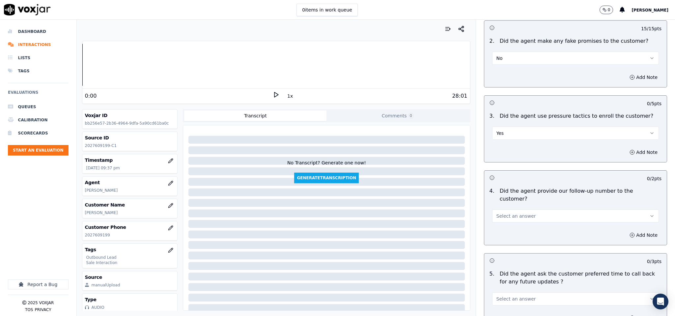
click at [506, 127] on button "Yes" at bounding box center [575, 133] width 167 height 13
click at [497, 148] on div "No" at bounding box center [559, 147] width 151 height 11
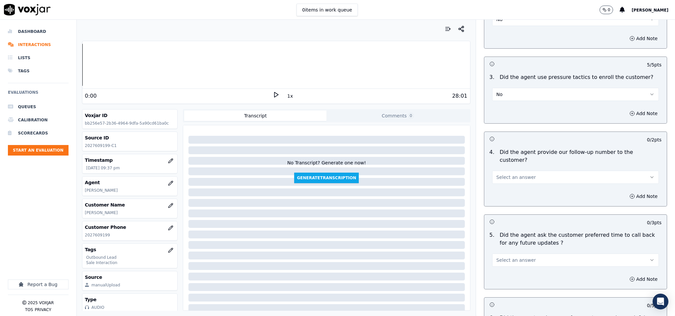
scroll to position [1432, 0]
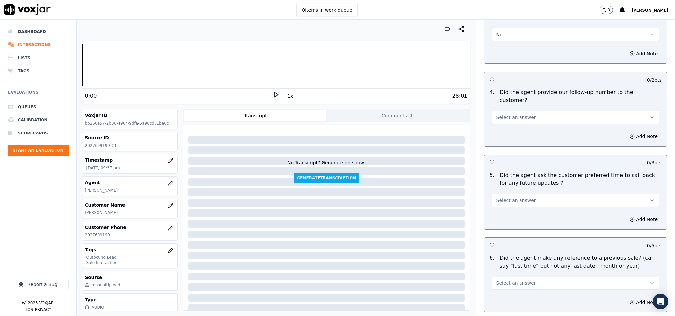
click at [517, 114] on span "Select an answer" at bounding box center [516, 117] width 40 height 7
click at [501, 114] on div "Yes" at bounding box center [559, 113] width 151 height 11
click at [528, 194] on button "Select an answer" at bounding box center [575, 200] width 167 height 13
click at [514, 221] on div "N/A" at bounding box center [559, 218] width 151 height 11
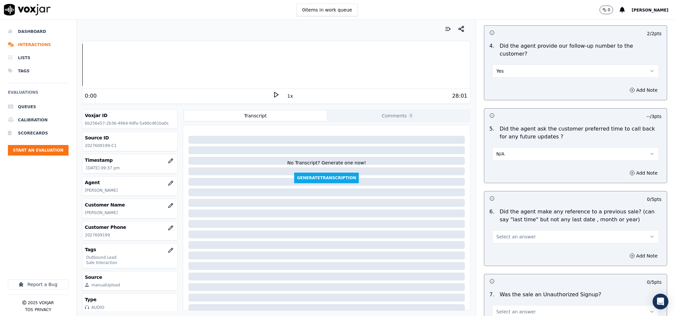
scroll to position [1531, 0]
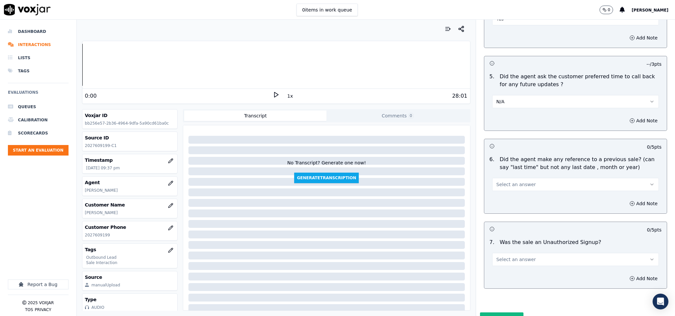
click at [523, 178] on button "Select an answer" at bounding box center [575, 184] width 167 height 13
click at [512, 191] on div "No" at bounding box center [559, 192] width 151 height 11
click at [513, 247] on div "Select an answer" at bounding box center [575, 257] width 177 height 20
click at [512, 256] on span "Select an answer" at bounding box center [516, 259] width 40 height 7
click at [507, 258] on div "Yes" at bounding box center [559, 257] width 151 height 11
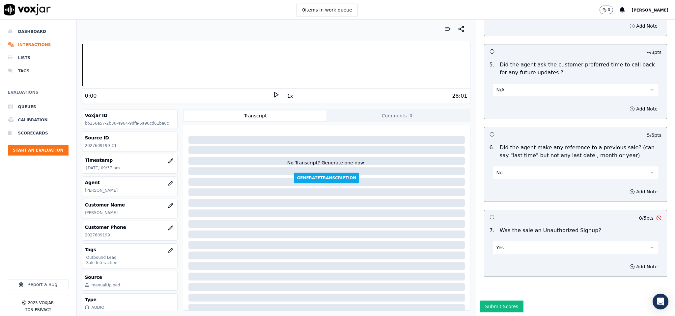
scroll to position [1547, 0]
click at [507, 241] on button "Yes" at bounding box center [575, 247] width 167 height 13
click at [507, 247] on div "No" at bounding box center [559, 251] width 151 height 11
click at [499, 301] on button "Submit Scores" at bounding box center [502, 307] width 44 height 12
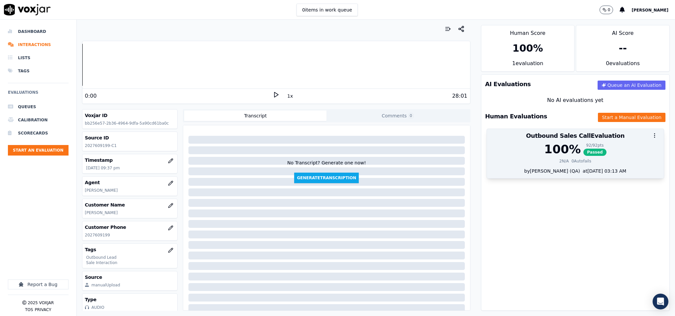
click at [571, 164] on div "0 Autofails" at bounding box center [581, 161] width 20 height 5
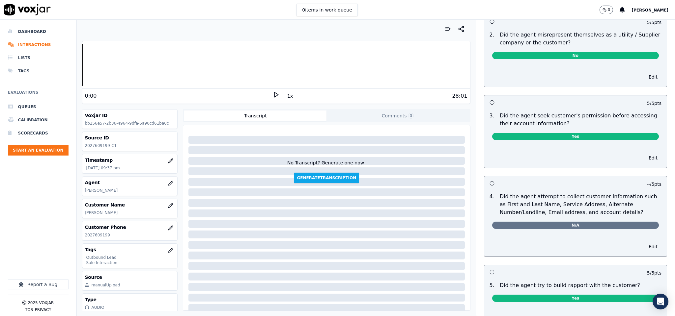
scroll to position [0, 0]
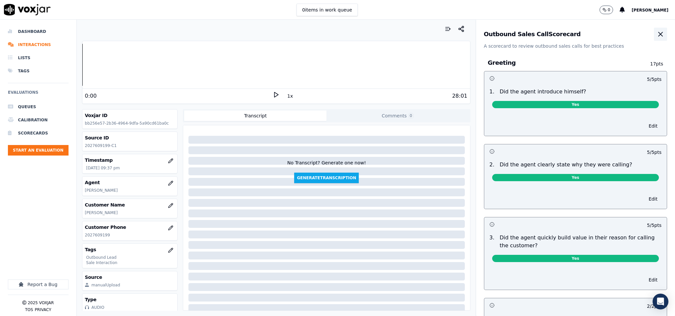
click at [656, 37] on icon "button" at bounding box center [660, 34] width 8 height 8
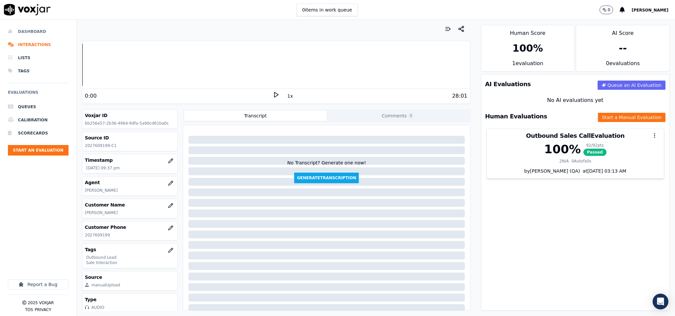
click at [27, 29] on li "Dashboard" at bounding box center [38, 31] width 61 height 13
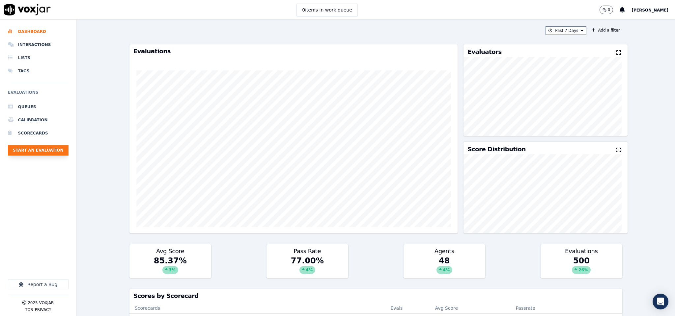
click at [57, 151] on button "Start an Evaluation" at bounding box center [38, 150] width 61 height 11
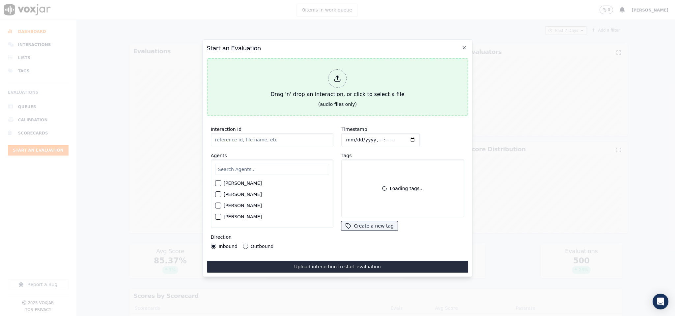
click at [334, 75] on icon at bounding box center [337, 78] width 7 height 7
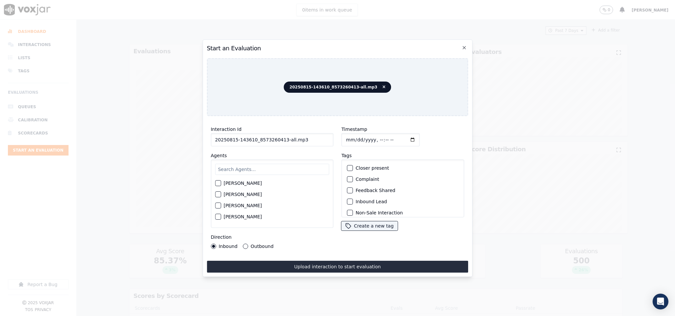
drag, startPoint x: 282, startPoint y: 136, endPoint x: 330, endPoint y: 137, distance: 48.4
click at [328, 136] on input "20250815-143610_8573260413-all.mp3" at bounding box center [272, 139] width 123 height 13
type input "20250815-143610_8573260413-C1"
click at [347, 137] on input "Timestamp" at bounding box center [380, 139] width 78 height 13
type input "[DATE]T21:54"
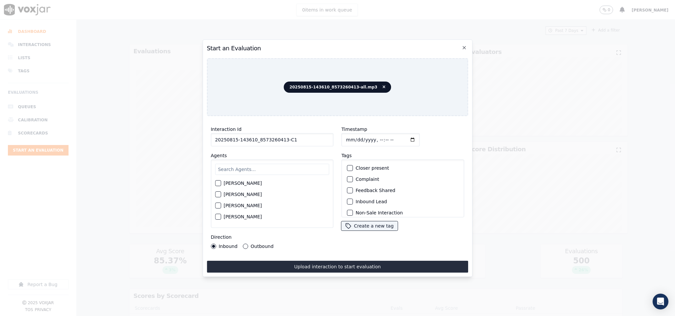
click at [286, 166] on input "text" at bounding box center [272, 169] width 114 height 11
type input "[PERSON_NAME]"
click at [215, 194] on button "[PERSON_NAME]" at bounding box center [218, 197] width 6 height 6
click at [347, 201] on div "button" at bounding box center [349, 202] width 5 height 5
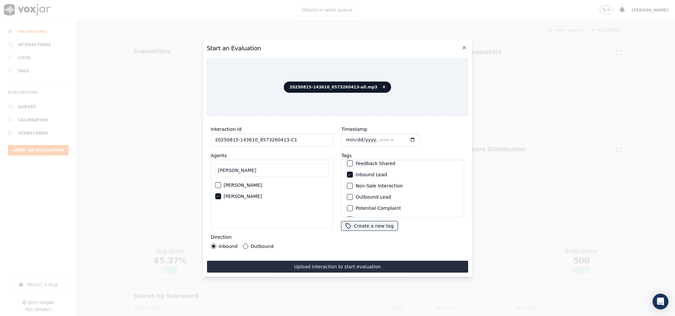
scroll to position [59, 0]
click at [347, 207] on div "button" at bounding box center [349, 209] width 5 height 5
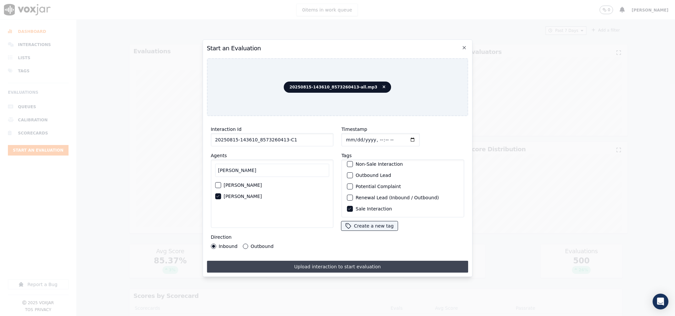
click at [344, 261] on button "Upload interaction to start evaluation" at bounding box center [337, 267] width 261 height 12
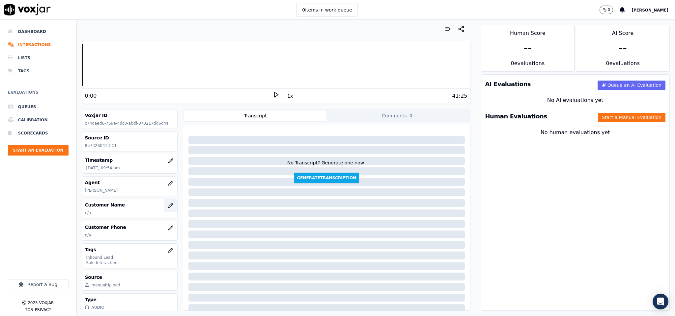
click at [168, 208] on icon "button" at bounding box center [170, 205] width 5 height 5
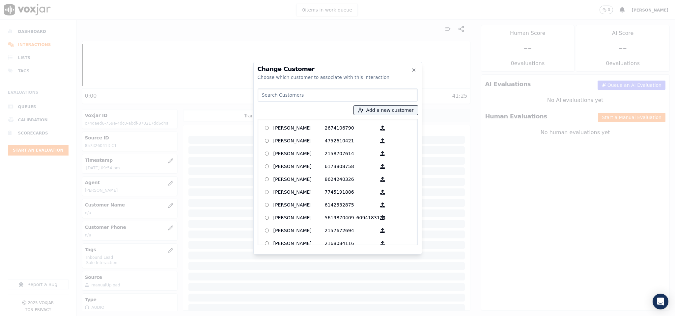
type input "[PERSON_NAME]"
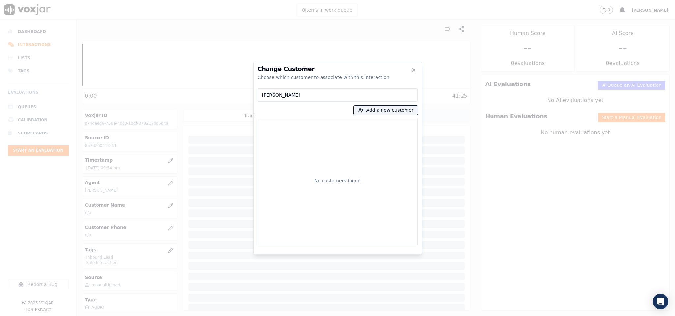
click at [263, 96] on input "[PERSON_NAME]" at bounding box center [337, 95] width 160 height 13
drag, startPoint x: 310, startPoint y: 91, endPoint x: 213, endPoint y: 110, distance: 99.0
click at [214, 316] on div "Change Customer Choose which customer to associate with this interaction [PERSO…" at bounding box center [337, 316] width 675 height 0
click at [381, 106] on button "Add a new customer" at bounding box center [386, 110] width 64 height 9
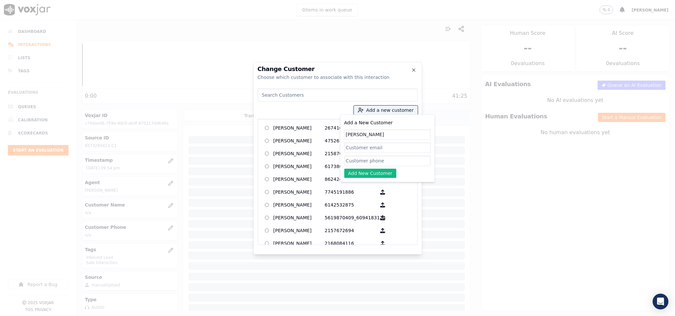
type input "[PERSON_NAME]"
click at [373, 158] on input "Add a New Customer" at bounding box center [387, 161] width 86 height 11
paste input "8573260413"
type input "8573260413"
click at [360, 174] on button "Add New Customer" at bounding box center [370, 173] width 52 height 9
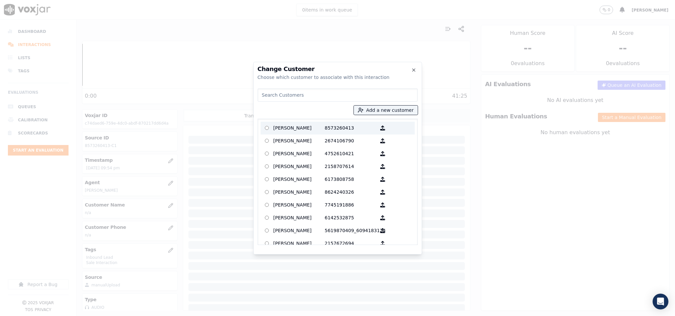
click at [289, 130] on p "[PERSON_NAME]" at bounding box center [298, 128] width 51 height 10
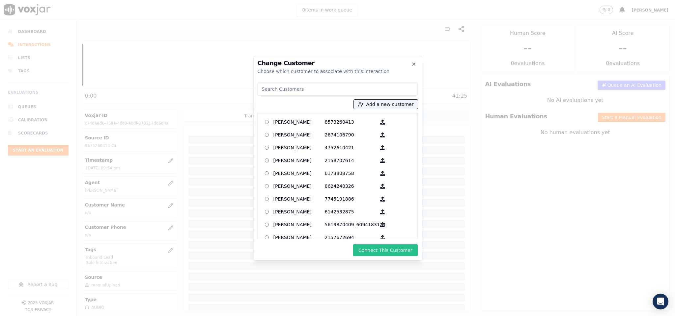
click at [369, 246] on button "Connect This Customer" at bounding box center [385, 251] width 64 height 12
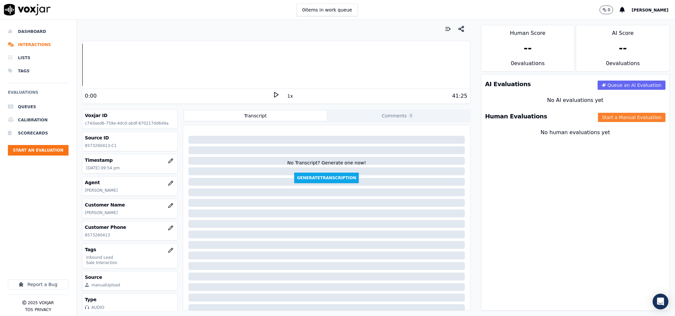
click at [607, 118] on button "Start a Manual Evaluation" at bounding box center [631, 117] width 67 height 9
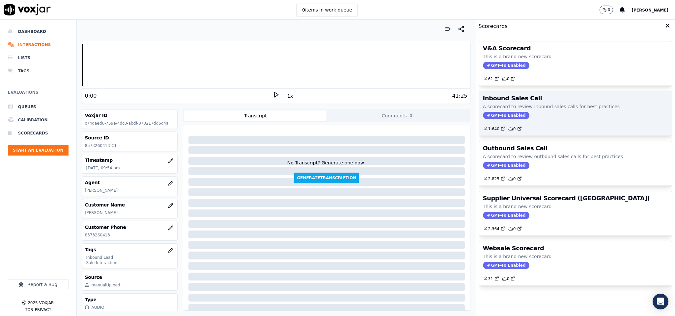
click at [497, 119] on span "GPT-4o Enabled" at bounding box center [506, 115] width 46 height 7
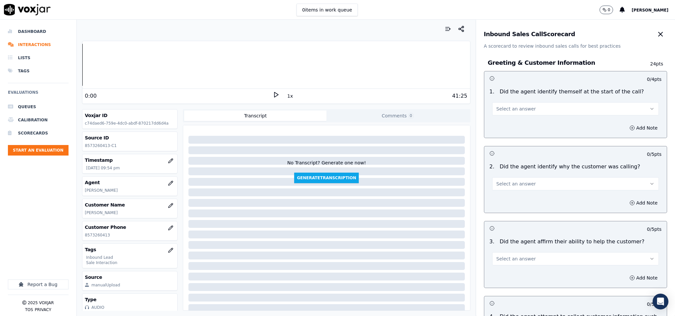
click at [522, 109] on button "Select an answer" at bounding box center [575, 108] width 167 height 13
click at [521, 117] on div "Yes No N/A" at bounding box center [559, 134] width 154 height 35
click at [518, 123] on div "Yes" at bounding box center [559, 124] width 151 height 11
drag, startPoint x: 523, startPoint y: 180, endPoint x: 523, endPoint y: 188, distance: 7.9
click at [523, 182] on button "Select an answer" at bounding box center [575, 183] width 167 height 13
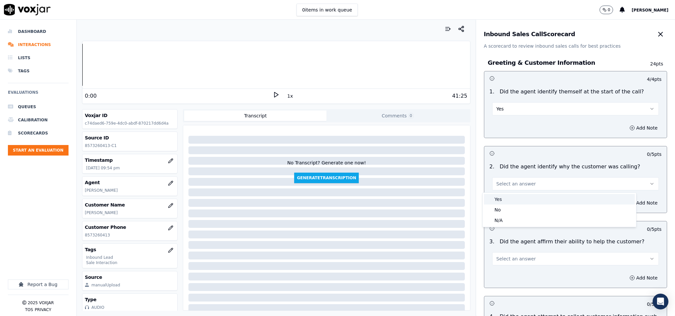
click at [521, 195] on div "Yes" at bounding box center [559, 199] width 151 height 11
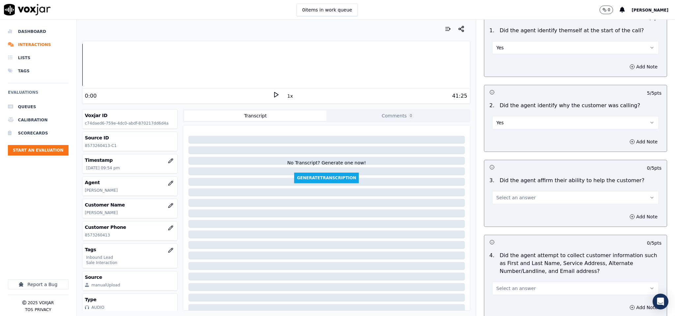
scroll to position [99, 0]
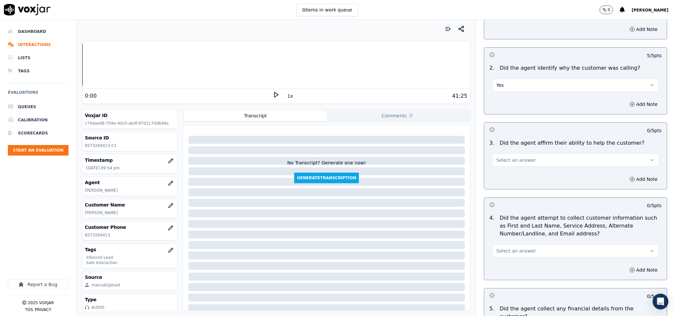
drag, startPoint x: 518, startPoint y: 157, endPoint x: 520, endPoint y: 167, distance: 9.7
click at [519, 159] on span "Select an answer" at bounding box center [516, 160] width 40 height 7
click at [518, 173] on div "Yes" at bounding box center [559, 176] width 151 height 11
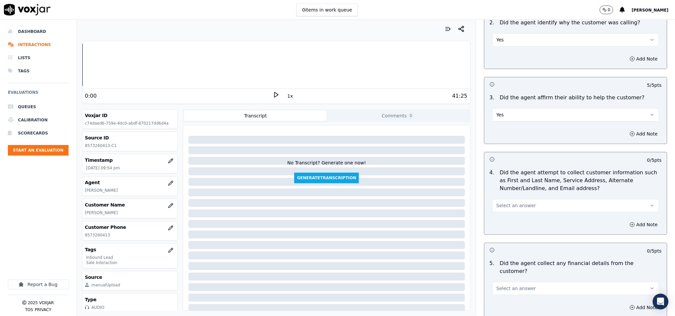
scroll to position [198, 0]
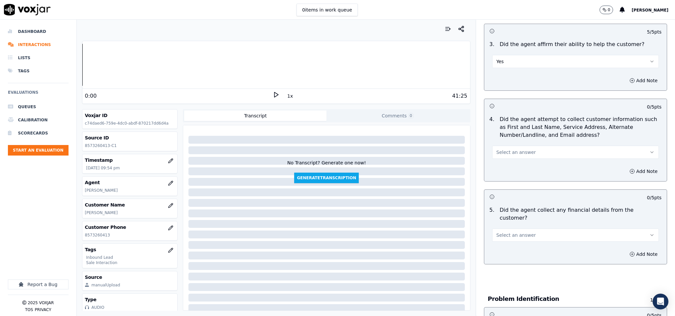
click at [521, 156] on button "Select an answer" at bounding box center [575, 152] width 167 height 13
click at [518, 168] on div "Yes" at bounding box center [559, 168] width 151 height 11
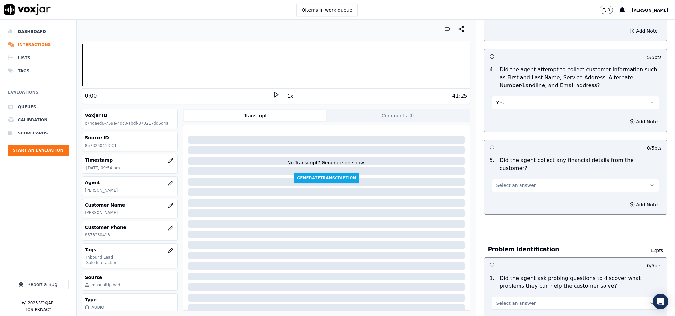
scroll to position [296, 0]
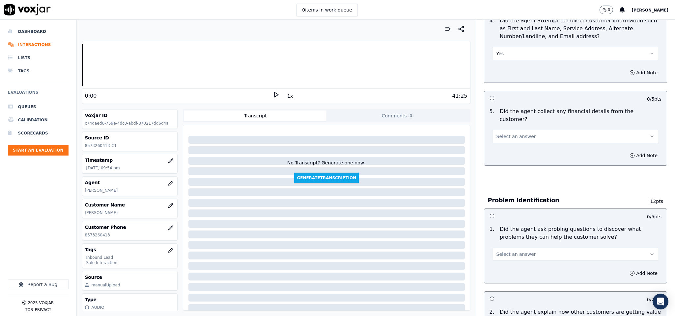
click at [511, 133] on span "Select an answer" at bounding box center [516, 136] width 40 height 7
click at [509, 143] on div "Yes" at bounding box center [559, 145] width 151 height 11
click at [515, 132] on button "Yes" at bounding box center [575, 136] width 167 height 13
click at [508, 154] on div "No" at bounding box center [559, 155] width 151 height 11
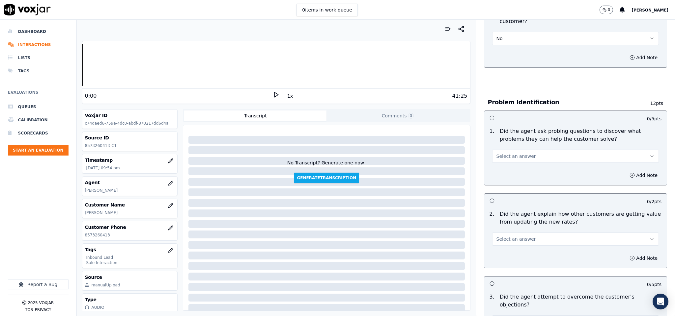
scroll to position [395, 0]
click at [514, 152] on span "Select an answer" at bounding box center [516, 155] width 40 height 7
click at [508, 163] on div "Yes" at bounding box center [559, 164] width 151 height 11
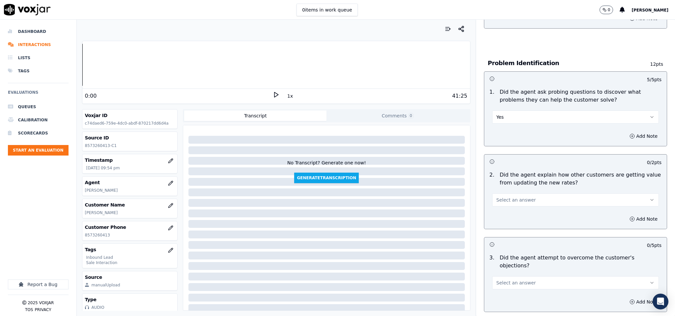
scroll to position [494, 0]
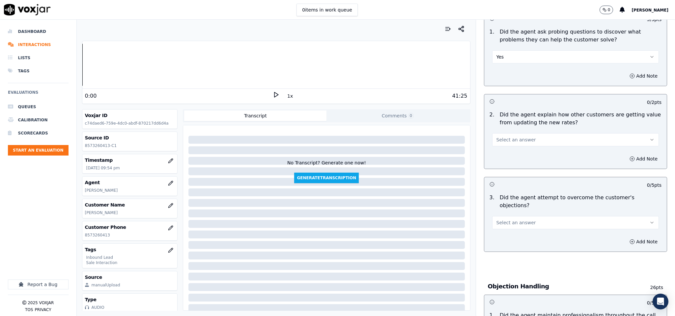
click at [513, 137] on span "Select an answer" at bounding box center [516, 140] width 40 height 7
click at [507, 161] on div "No" at bounding box center [559, 159] width 151 height 11
click at [503, 133] on button "No" at bounding box center [575, 139] width 167 height 13
click at [502, 147] on div "Yes" at bounding box center [559, 149] width 151 height 11
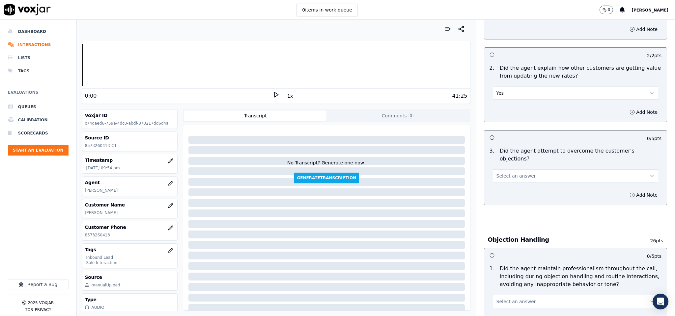
scroll to position [593, 0]
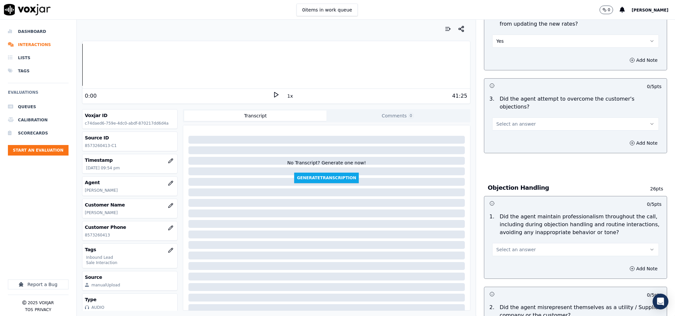
click at [539, 118] on button "Select an answer" at bounding box center [575, 124] width 167 height 13
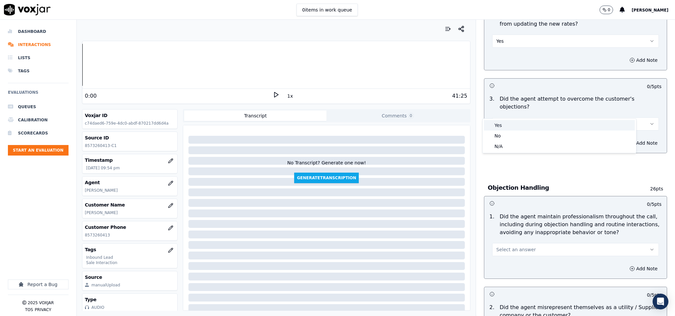
click at [519, 126] on div "Yes" at bounding box center [559, 125] width 151 height 11
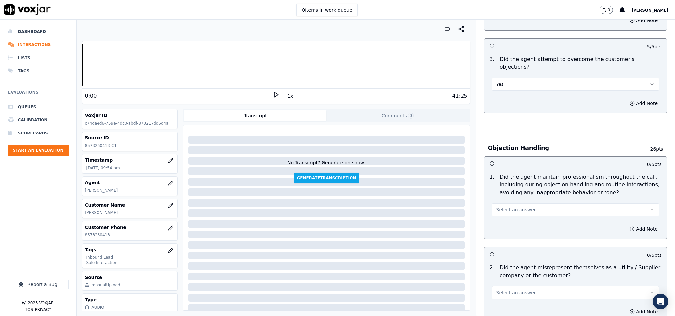
scroll to position [691, 0]
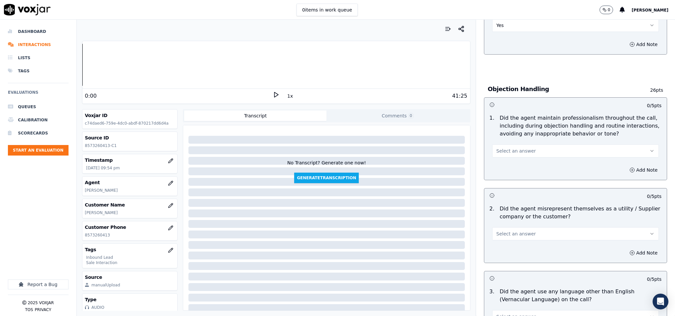
click at [523, 145] on button "Select an answer" at bounding box center [575, 151] width 167 height 13
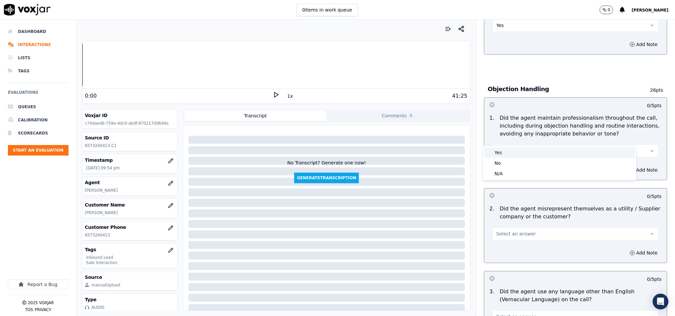
click at [503, 150] on div "Yes" at bounding box center [559, 152] width 151 height 11
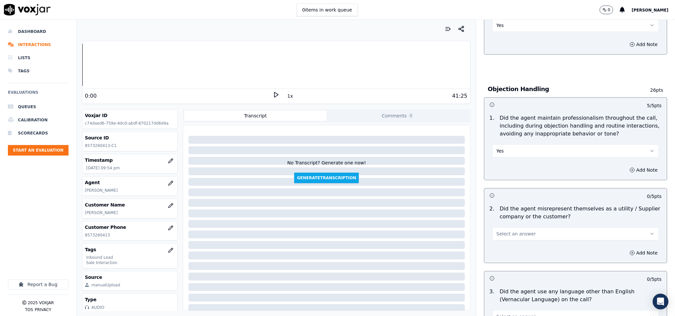
scroll to position [790, 0]
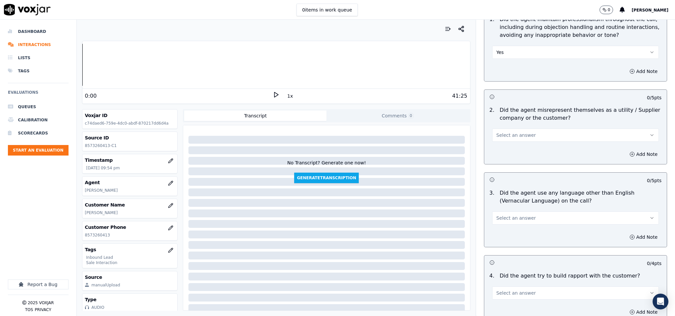
click at [519, 132] on span "Select an answer" at bounding box center [516, 135] width 40 height 7
click at [504, 145] on div "No" at bounding box center [559, 147] width 151 height 11
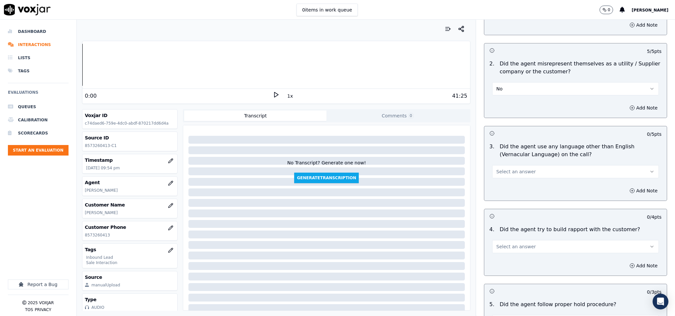
scroll to position [889, 0]
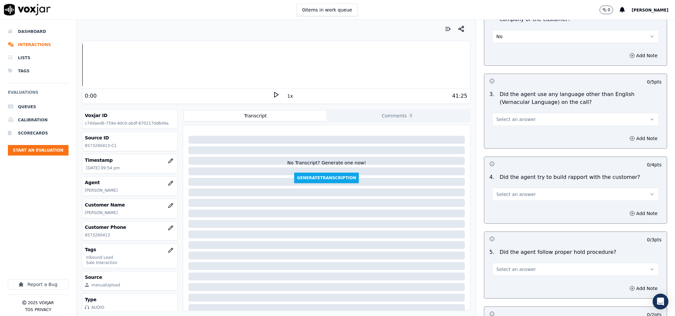
click at [507, 116] on span "Select an answer" at bounding box center [516, 119] width 40 height 7
click at [504, 129] on div "No" at bounding box center [559, 132] width 151 height 11
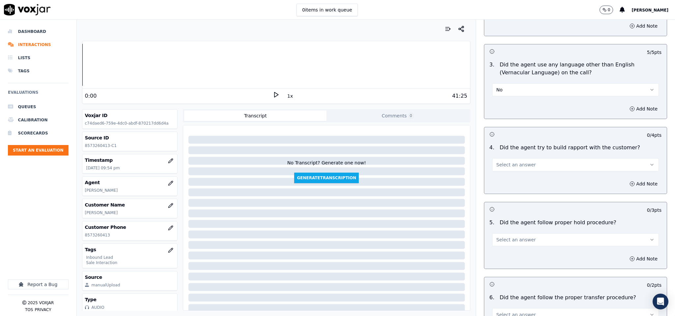
scroll to position [938, 0]
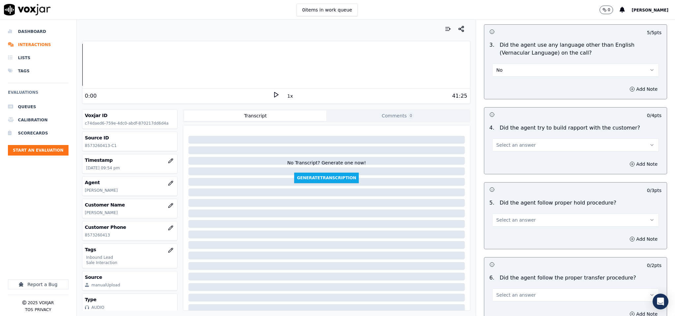
click at [512, 142] on span "Select an answer" at bounding box center [516, 145] width 40 height 7
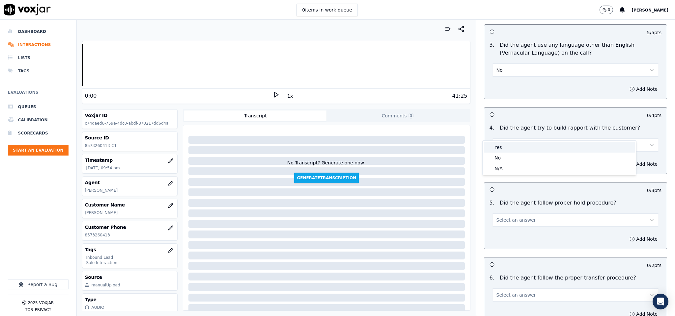
click at [503, 145] on div "Yes" at bounding box center [559, 147] width 151 height 11
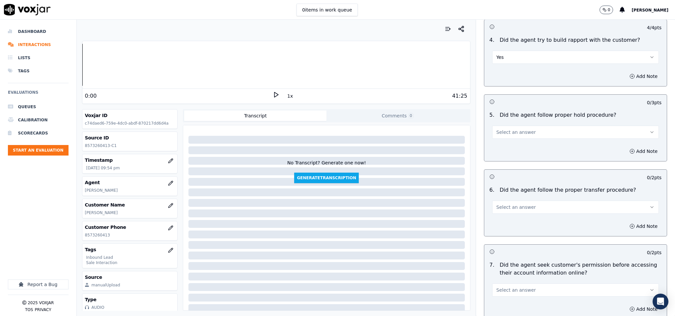
scroll to position [1037, 0]
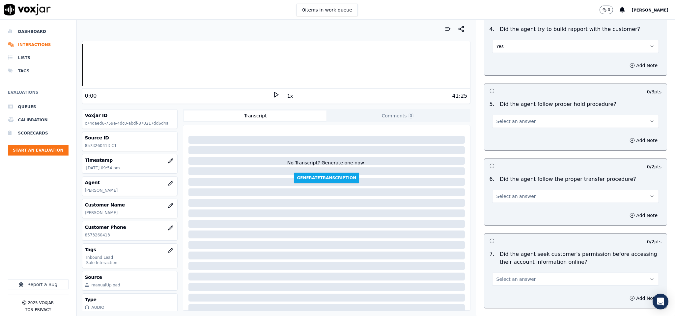
click at [525, 115] on button "Select an answer" at bounding box center [575, 121] width 167 height 13
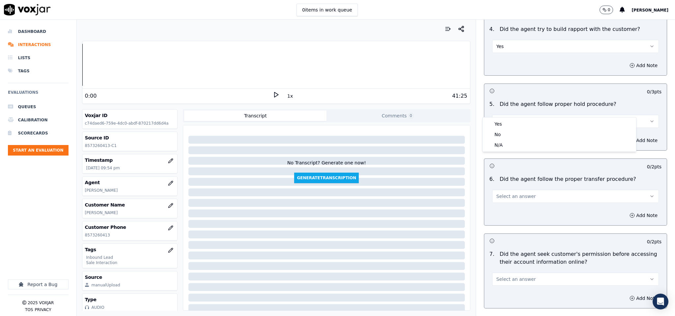
click at [513, 123] on div "Yes" at bounding box center [559, 124] width 151 height 11
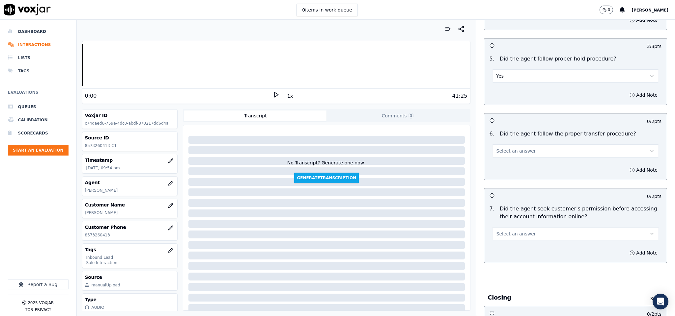
scroll to position [1136, 0]
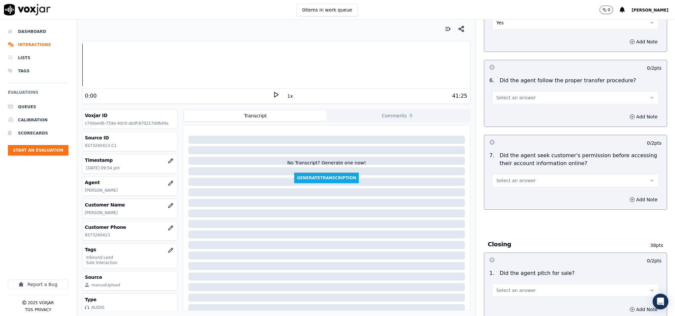
click at [514, 94] on span "Select an answer" at bounding box center [516, 97] width 40 height 7
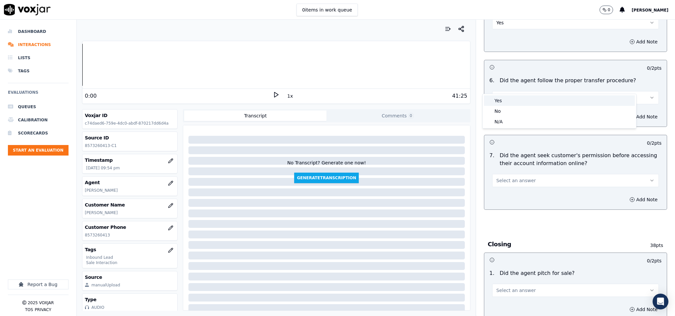
click at [508, 100] on div "Yes" at bounding box center [559, 100] width 151 height 11
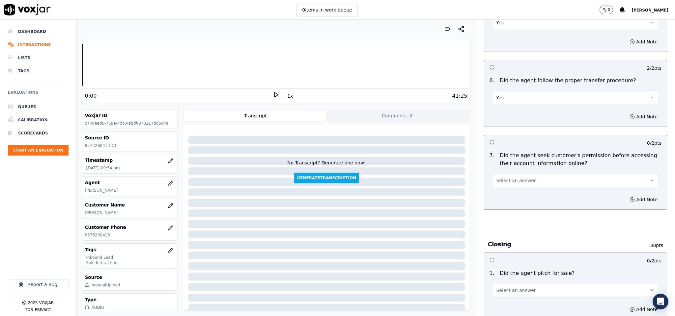
click at [518, 173] on div "Select an answer" at bounding box center [575, 180] width 167 height 14
click at [521, 174] on button "Select an answer" at bounding box center [575, 180] width 167 height 13
drag, startPoint x: 514, startPoint y: 184, endPoint x: 514, endPoint y: 158, distance: 25.7
click at [513, 184] on div "Yes" at bounding box center [559, 184] width 151 height 11
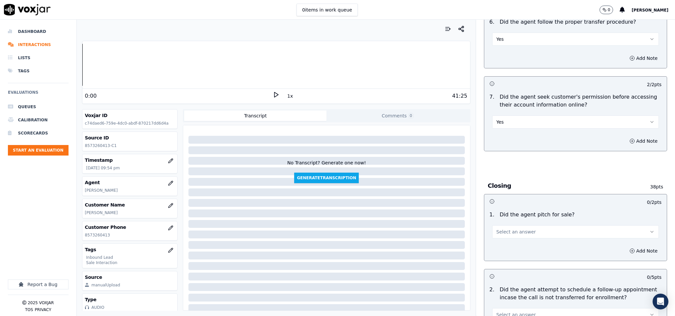
scroll to position [1235, 0]
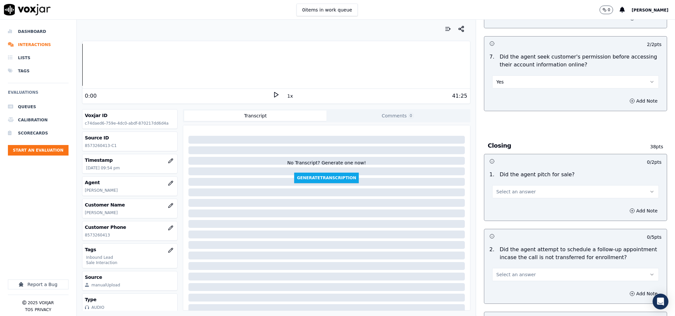
click at [522, 185] on button "Select an answer" at bounding box center [575, 191] width 167 height 13
click at [511, 198] on div "Yes" at bounding box center [559, 195] width 151 height 11
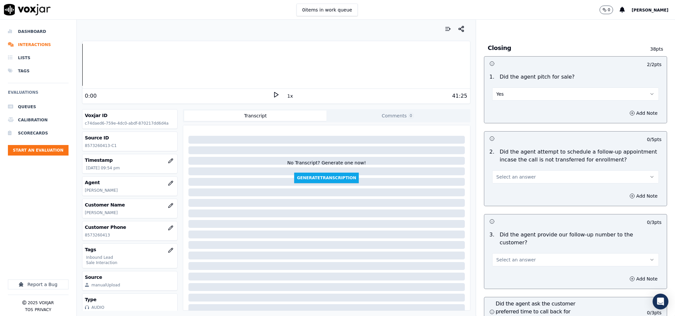
scroll to position [1333, 0]
click at [518, 170] on button "Select an answer" at bounding box center [575, 176] width 167 height 13
click at [505, 197] on div "N/A" at bounding box center [559, 201] width 151 height 11
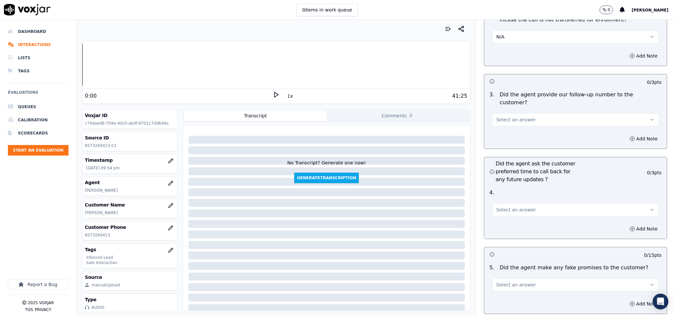
scroll to position [1482, 0]
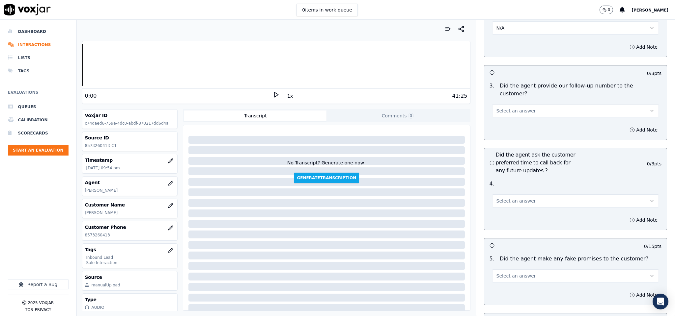
click at [520, 108] on span "Select an answer" at bounding box center [516, 111] width 40 height 7
click at [503, 106] on div "Yes" at bounding box center [559, 107] width 151 height 11
drag, startPoint x: 511, startPoint y: 177, endPoint x: 512, endPoint y: 190, distance: 12.5
click at [511, 195] on button "Select an answer" at bounding box center [575, 201] width 167 height 13
click at [509, 216] on div "N/A" at bounding box center [559, 218] width 151 height 11
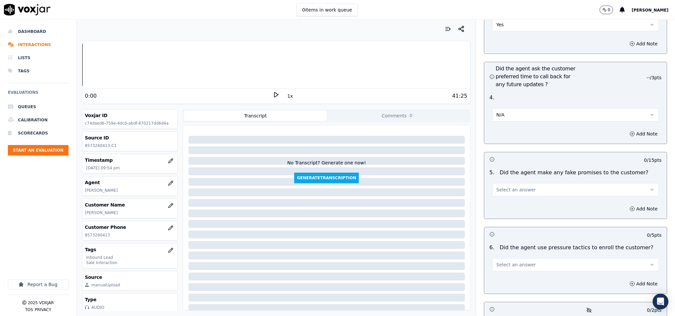
scroll to position [1630, 0]
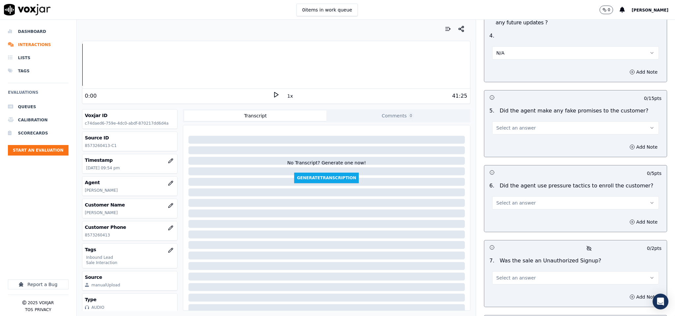
click at [529, 121] on button "Select an answer" at bounding box center [575, 127] width 167 height 13
click at [511, 135] on div "No" at bounding box center [559, 135] width 151 height 11
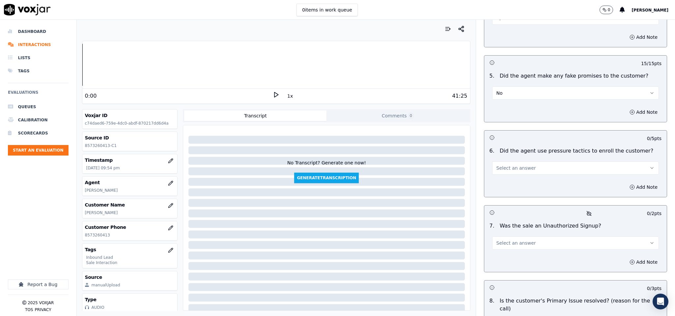
scroll to position [1679, 0]
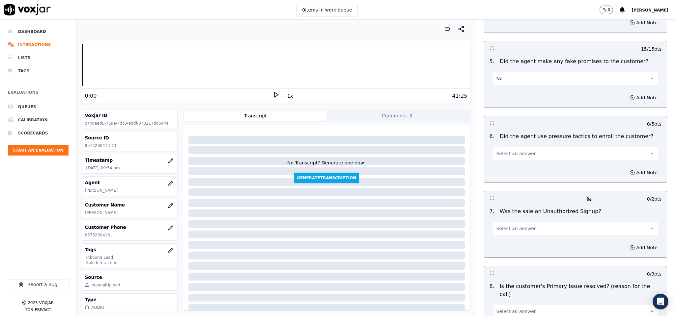
click at [517, 150] on span "Select an answer" at bounding box center [516, 153] width 40 height 7
click at [507, 152] on div "Yes" at bounding box center [559, 151] width 151 height 11
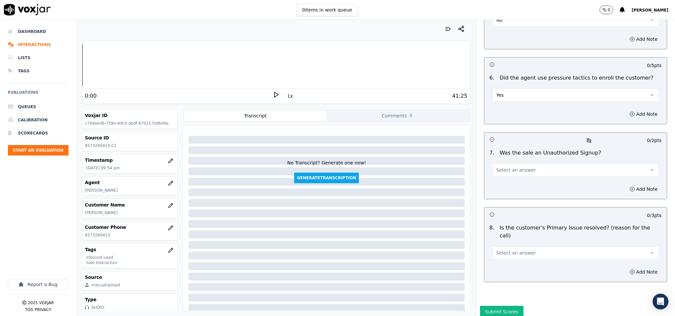
scroll to position [1740, 0]
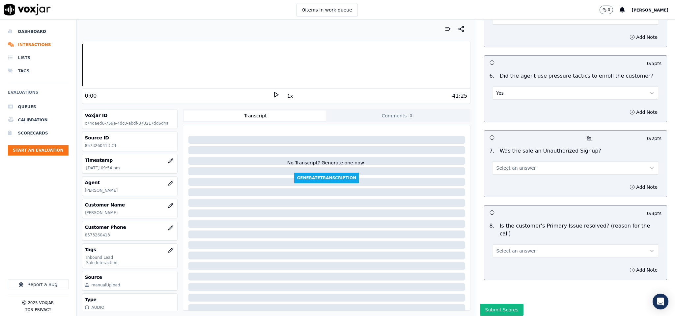
drag, startPoint x: 499, startPoint y: 68, endPoint x: 501, endPoint y: 76, distance: 8.1
click at [499, 87] on button "Yes" at bounding box center [575, 93] width 167 height 13
click at [499, 102] on div "No" at bounding box center [559, 100] width 151 height 11
drag, startPoint x: 536, startPoint y: 153, endPoint x: 533, endPoint y: 155, distance: 3.6
click at [536, 162] on button "Select an answer" at bounding box center [575, 168] width 167 height 13
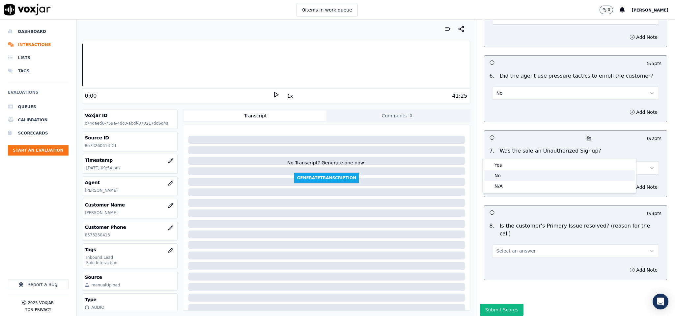
click at [517, 173] on div "No" at bounding box center [559, 176] width 151 height 11
click at [521, 245] on button "Select an answer" at bounding box center [575, 251] width 167 height 13
click at [506, 243] on div "Yes" at bounding box center [559, 240] width 151 height 11
click at [501, 304] on button "Submit Scores" at bounding box center [502, 310] width 44 height 12
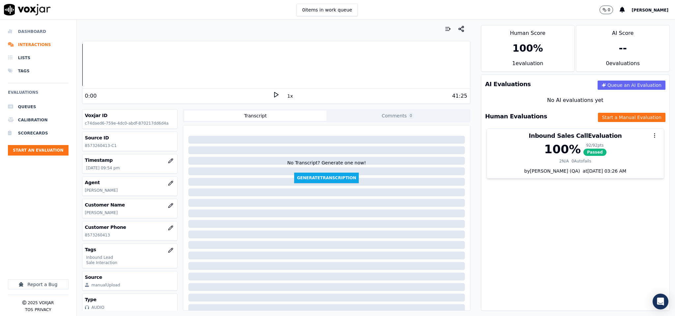
click at [28, 32] on li "Dashboard" at bounding box center [38, 31] width 61 height 13
